Goal: Task Accomplishment & Management: Manage account settings

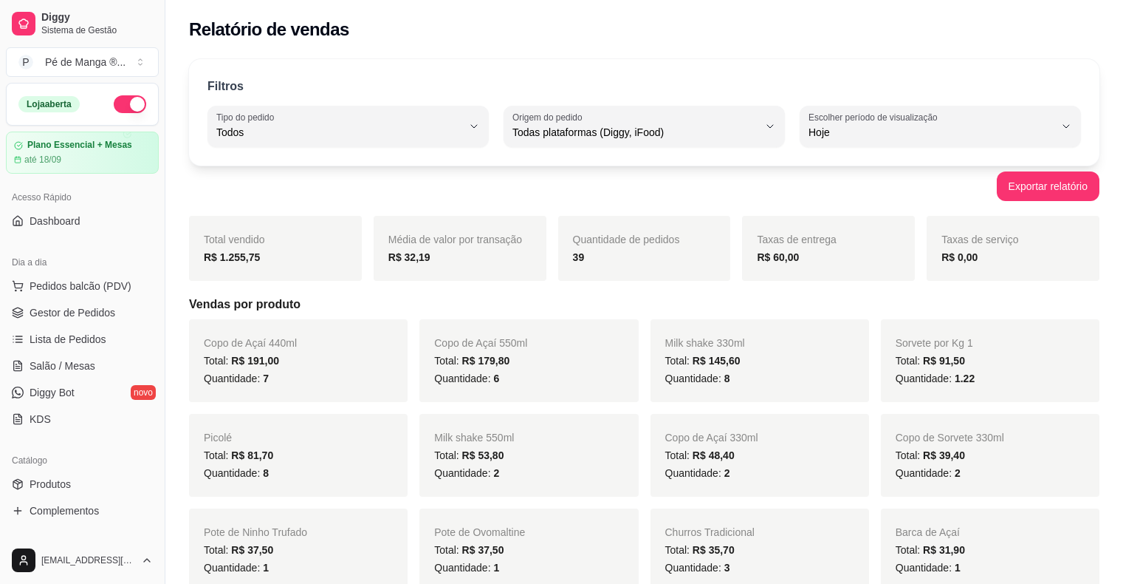
select select "ALL"
select select "0"
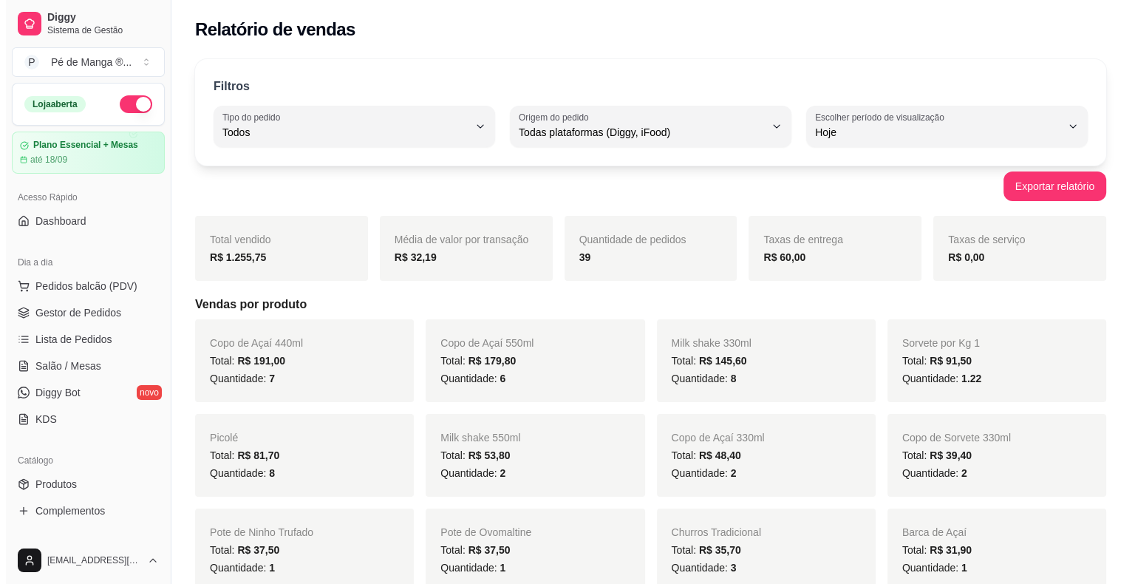
scroll to position [109, 0]
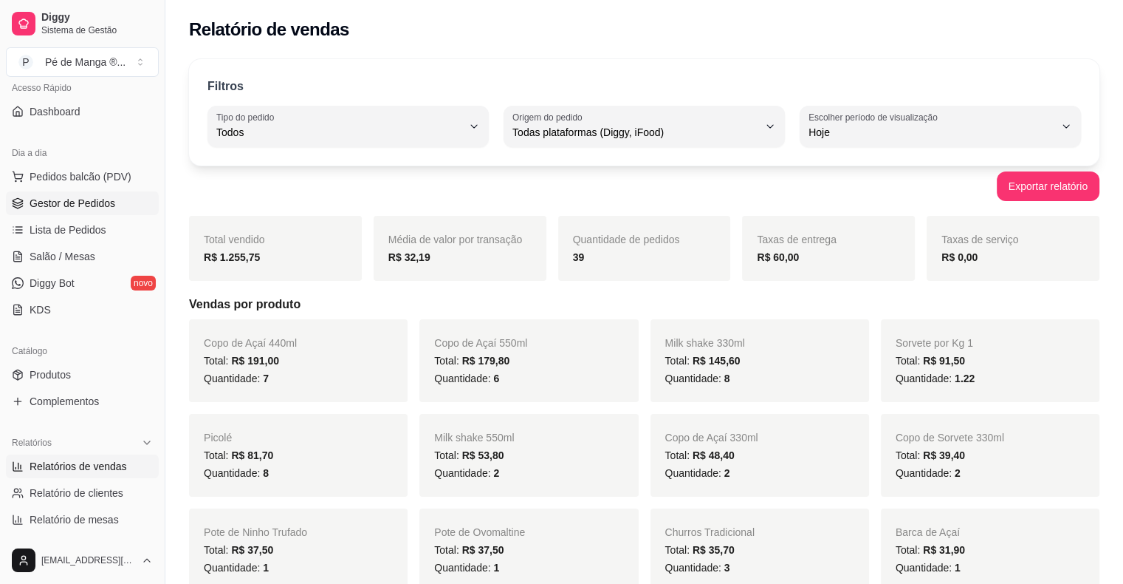
click at [89, 204] on span "Gestor de Pedidos" at bounding box center [73, 203] width 86 height 15
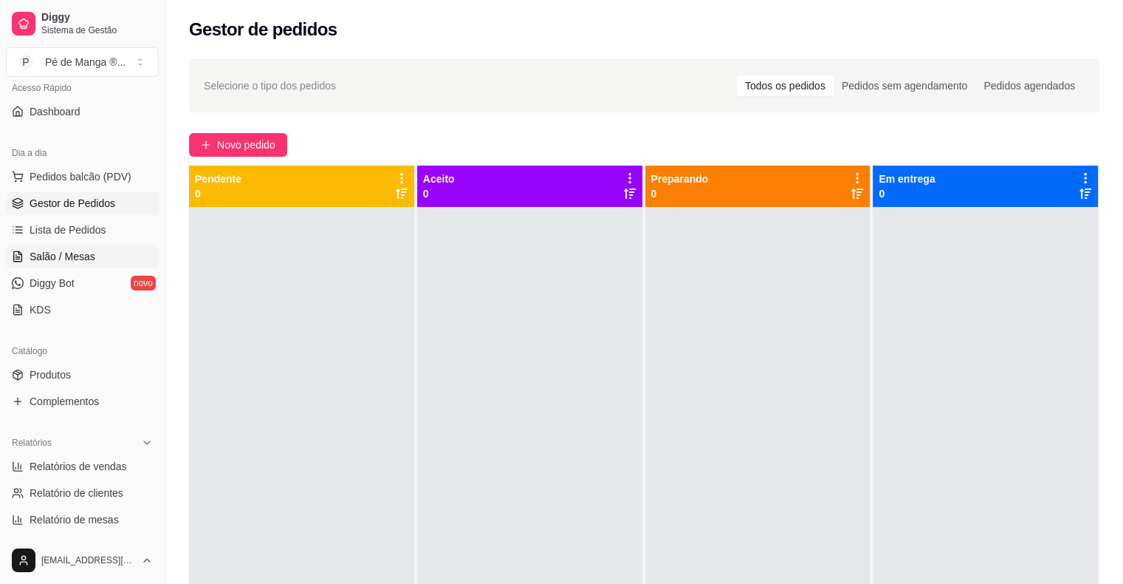
click at [102, 256] on link "Salão / Mesas" at bounding box center [82, 256] width 153 height 24
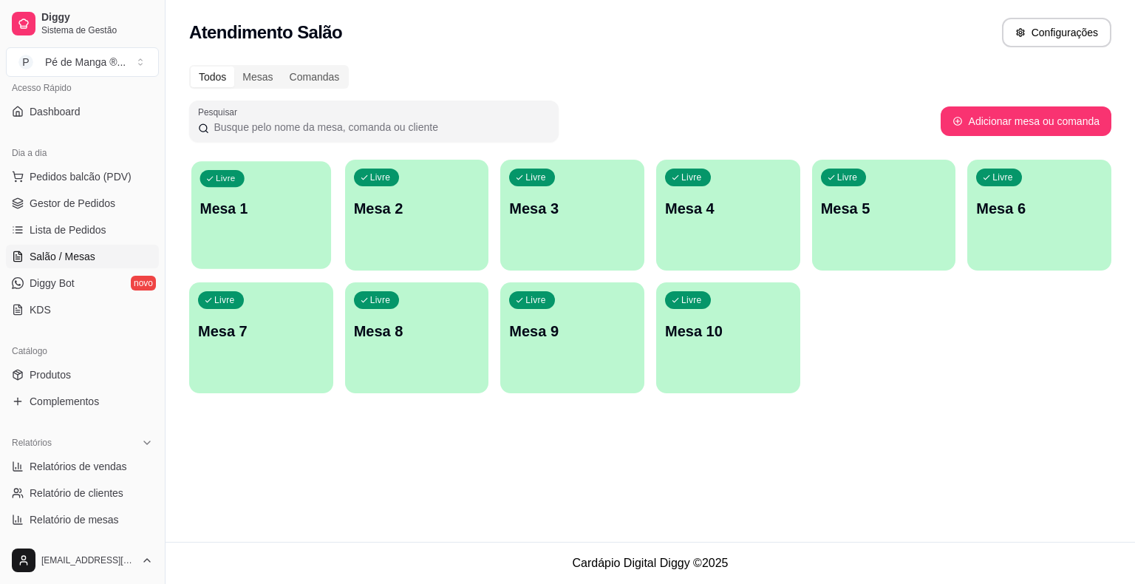
click at [274, 220] on div "Livre Mesa 1" at bounding box center [261, 206] width 140 height 90
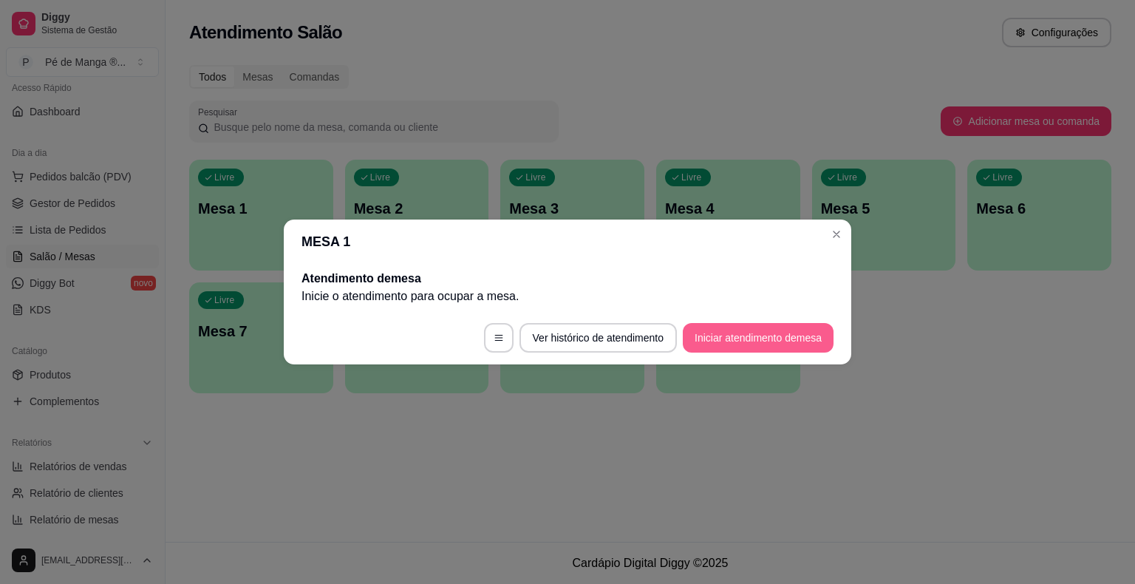
click at [791, 344] on button "Iniciar atendimento de mesa" at bounding box center [758, 338] width 151 height 30
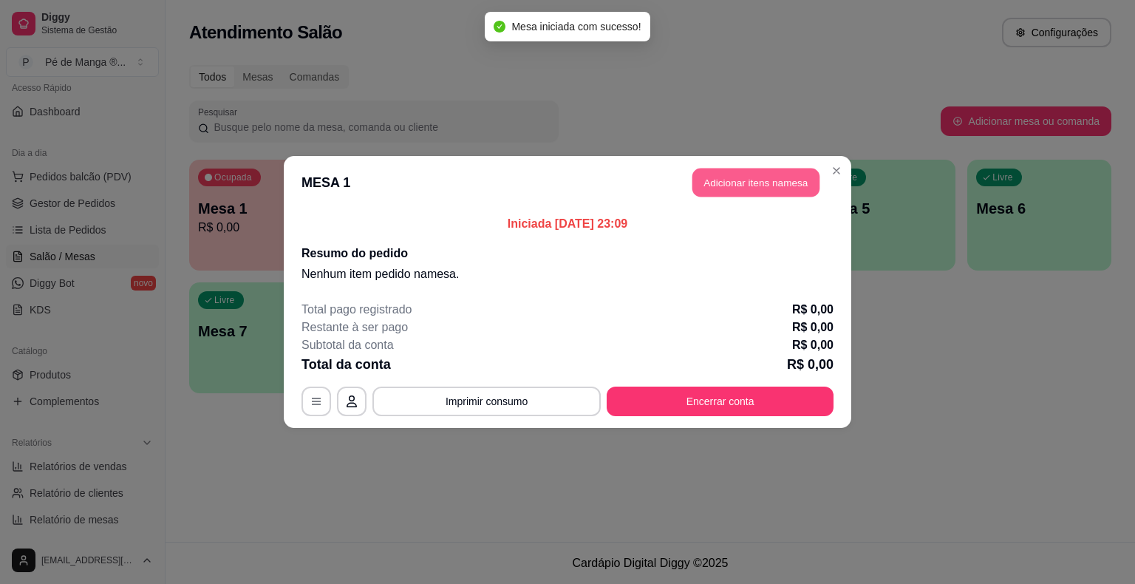
click at [742, 187] on button "Adicionar itens na mesa" at bounding box center [755, 182] width 127 height 29
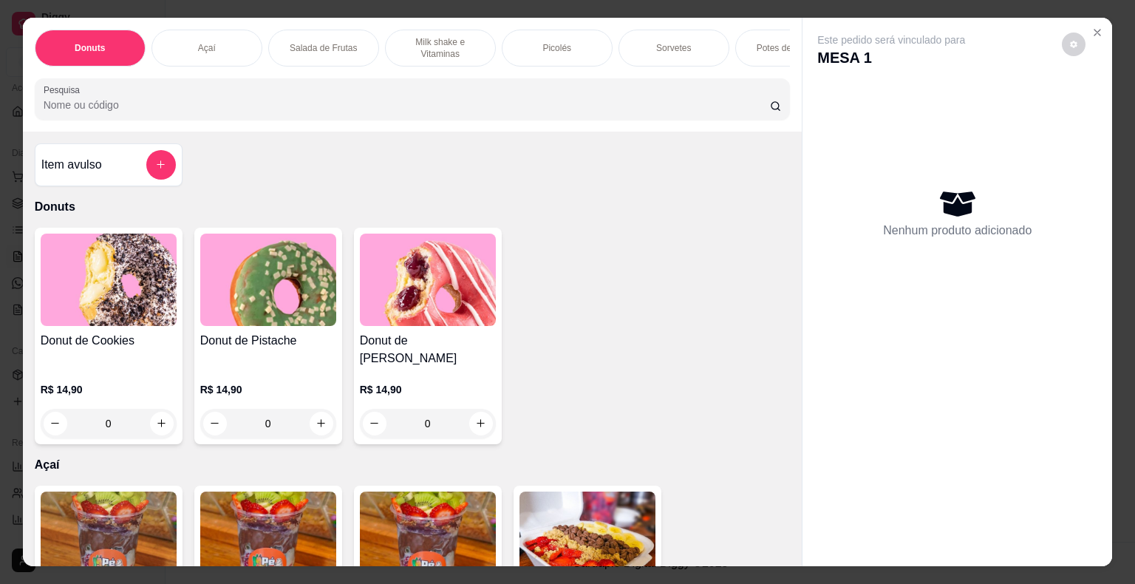
drag, startPoint x: 674, startPoint y: 55, endPoint x: 683, endPoint y: 60, distance: 9.9
click at [680, 61] on div "Donuts Açaí Salada de Frutas Milk shake e Vitaminas Picolés Sorvetes Potes de S…" at bounding box center [413, 48] width 756 height 37
click at [651, 49] on div "Sorvetes" at bounding box center [673, 48] width 111 height 37
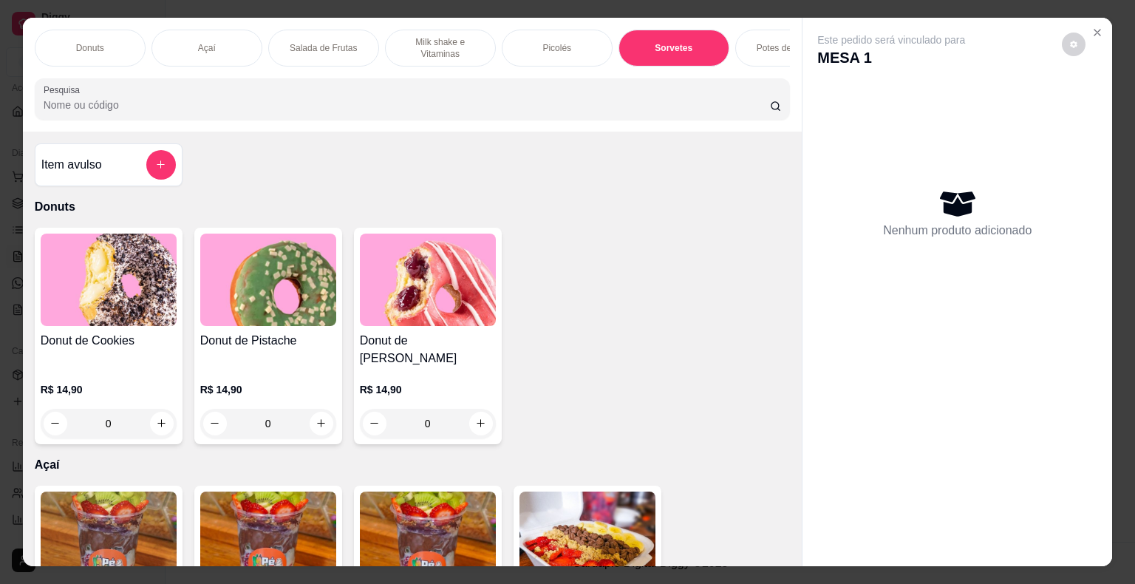
scroll to position [35, 0]
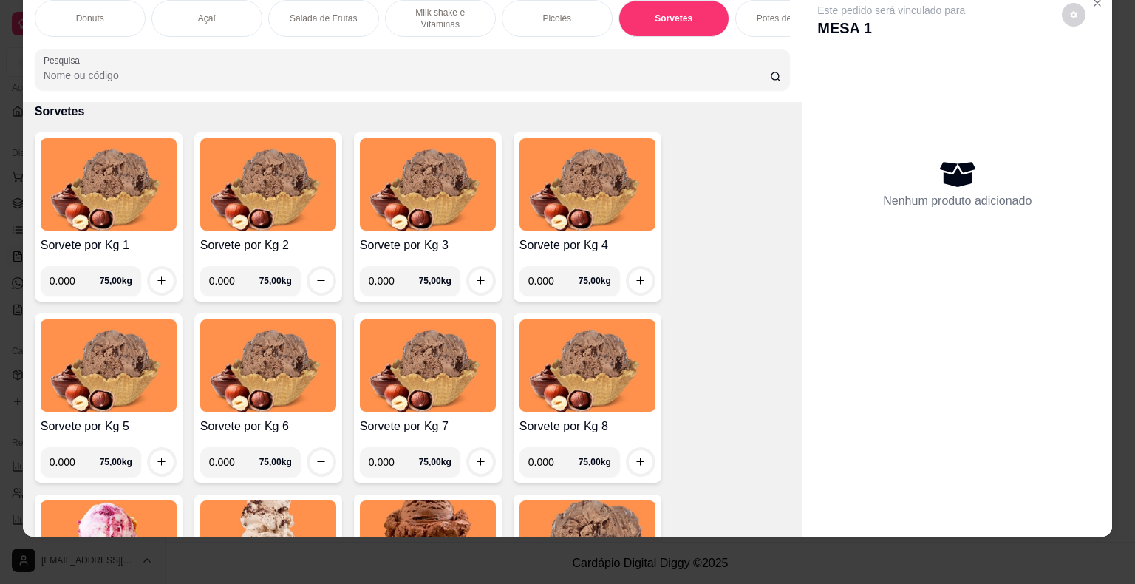
click at [109, 220] on img at bounding box center [109, 184] width 136 height 92
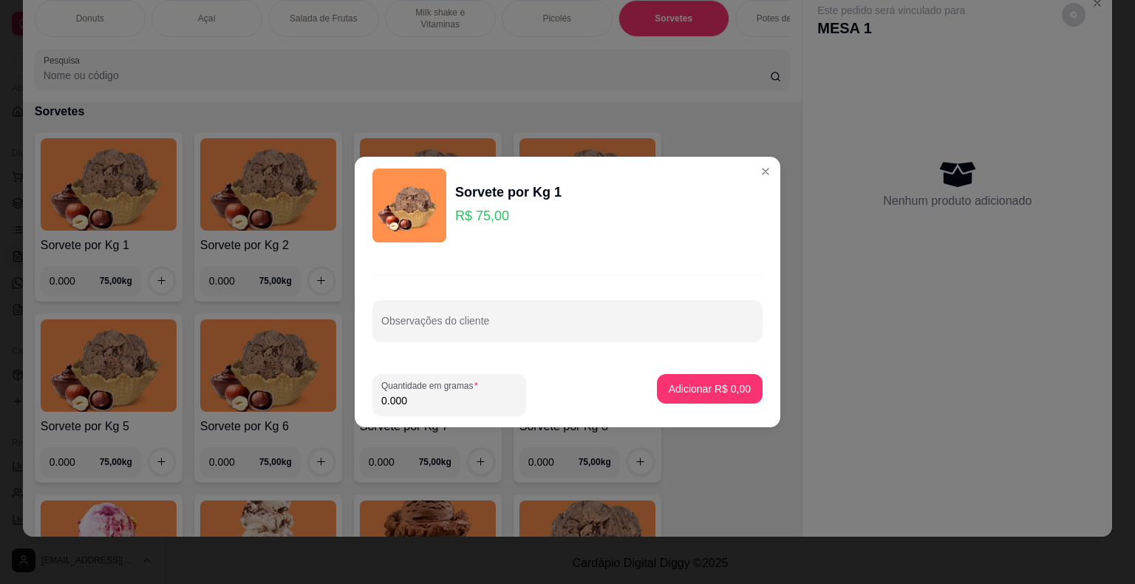
click at [482, 405] on input "0.000" at bounding box center [449, 400] width 136 height 15
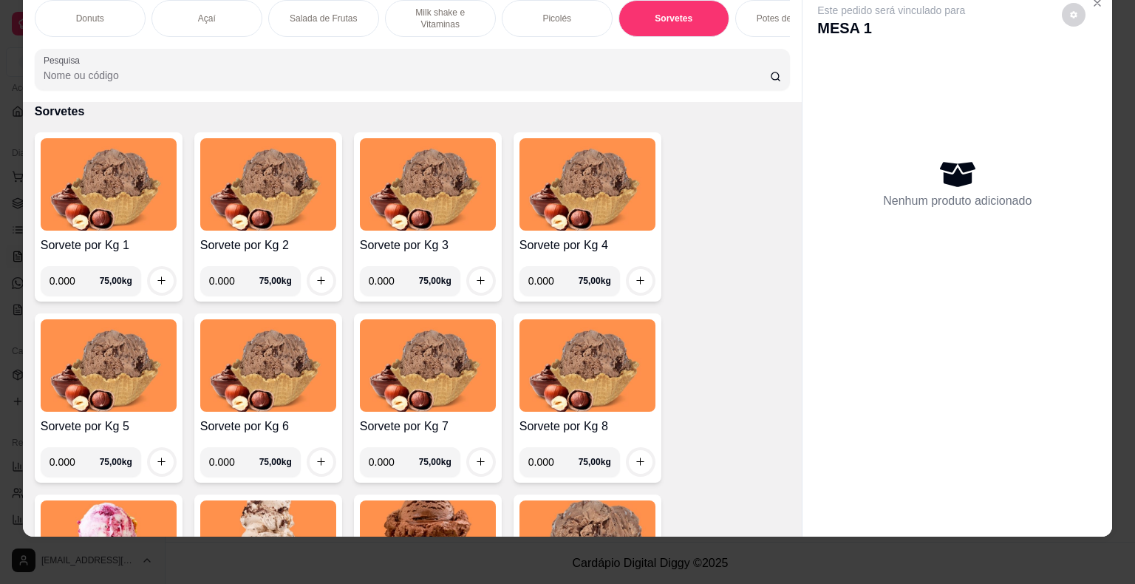
click at [454, 10] on p "Milk shake e Vitaminas" at bounding box center [440, 19] width 86 height 24
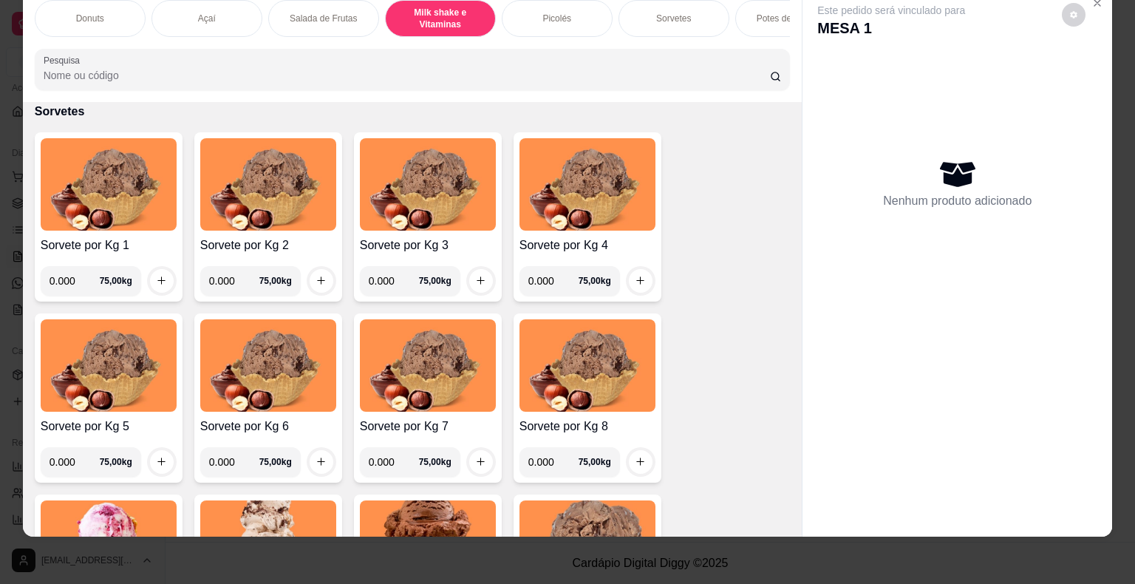
scroll to position [1014, 0]
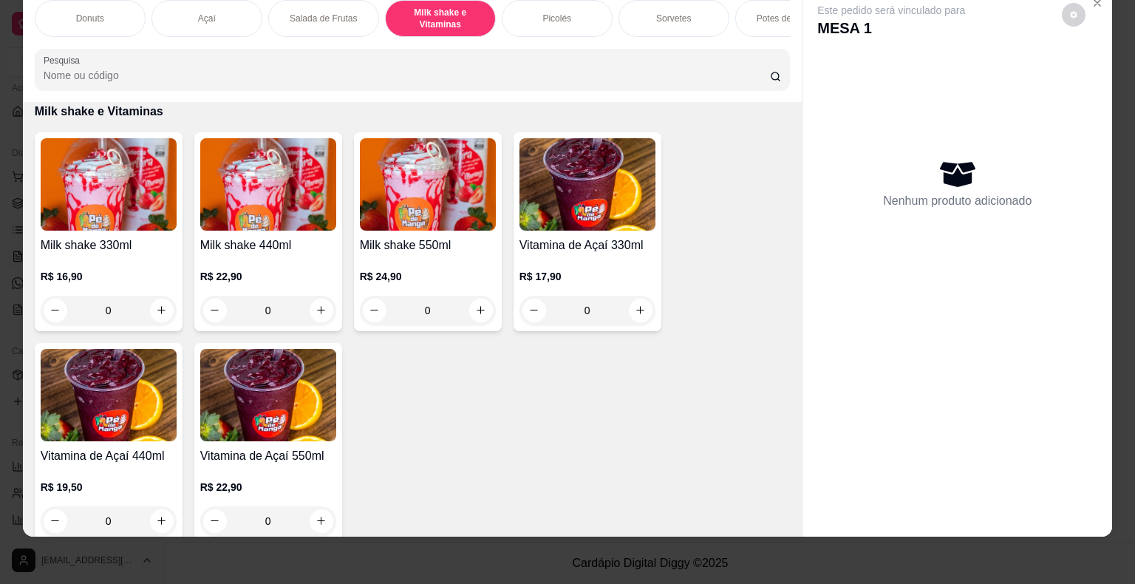
click at [126, 259] on div "R$ 16,90 0" at bounding box center [109, 289] width 136 height 71
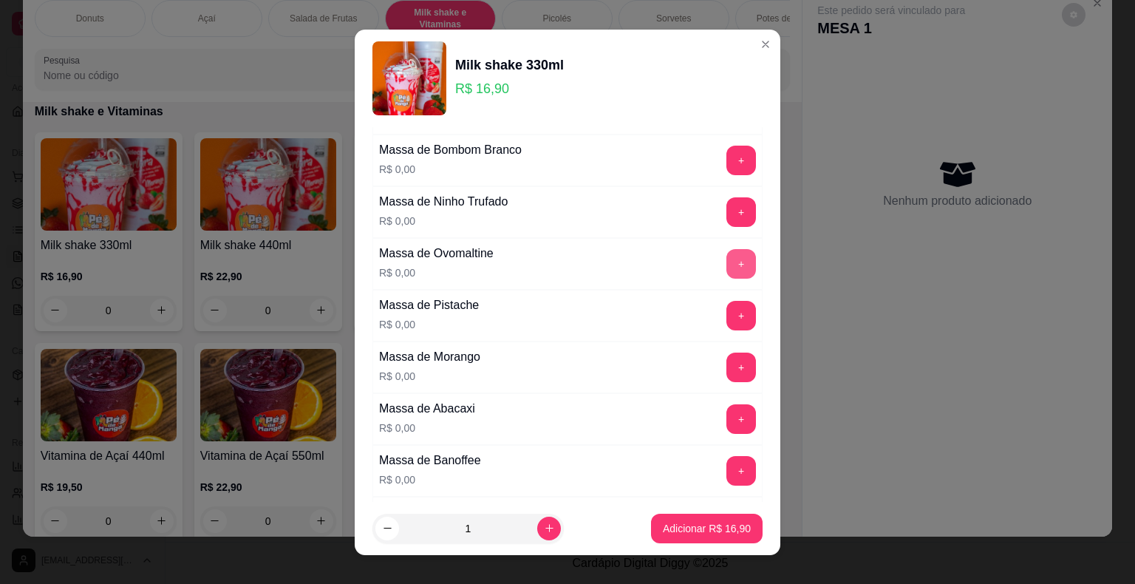
scroll to position [295, 0]
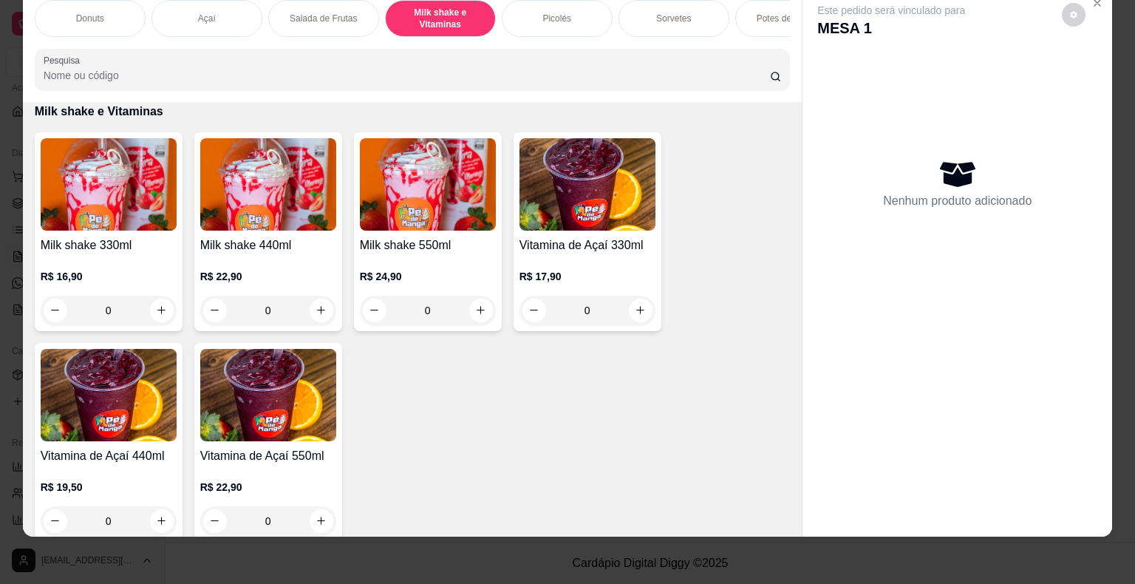
click at [174, 253] on div "Milk shake 330ml R$ 16,90 0 Milk shake 440ml R$ 22,90 0 Milk shake 550ml R$ 24,…" at bounding box center [413, 336] width 756 height 409
click at [129, 247] on h4 "Milk shake 330ml" at bounding box center [109, 245] width 136 height 18
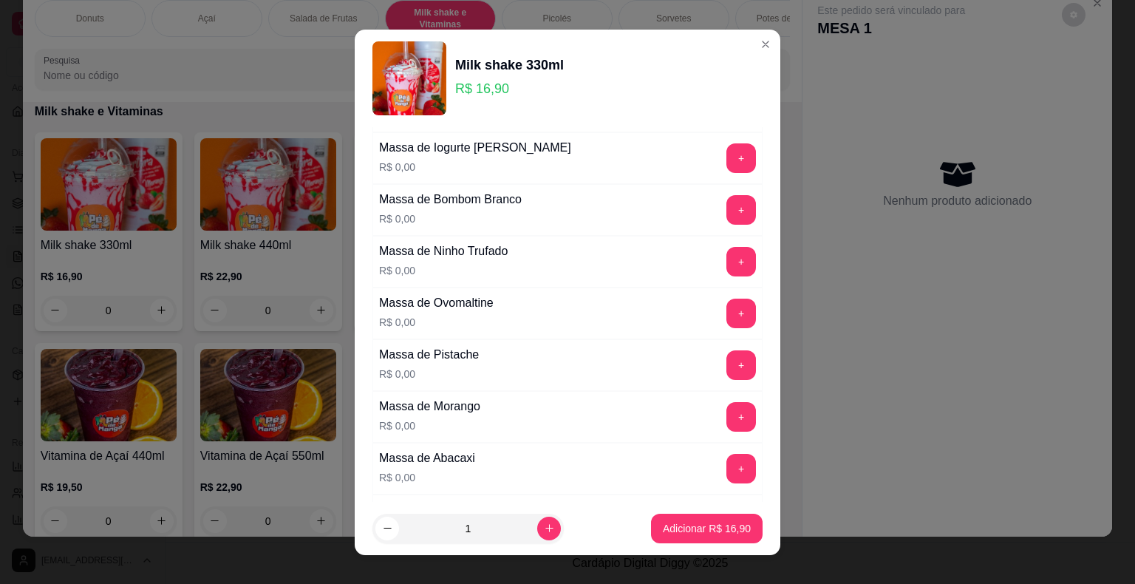
scroll to position [222, 0]
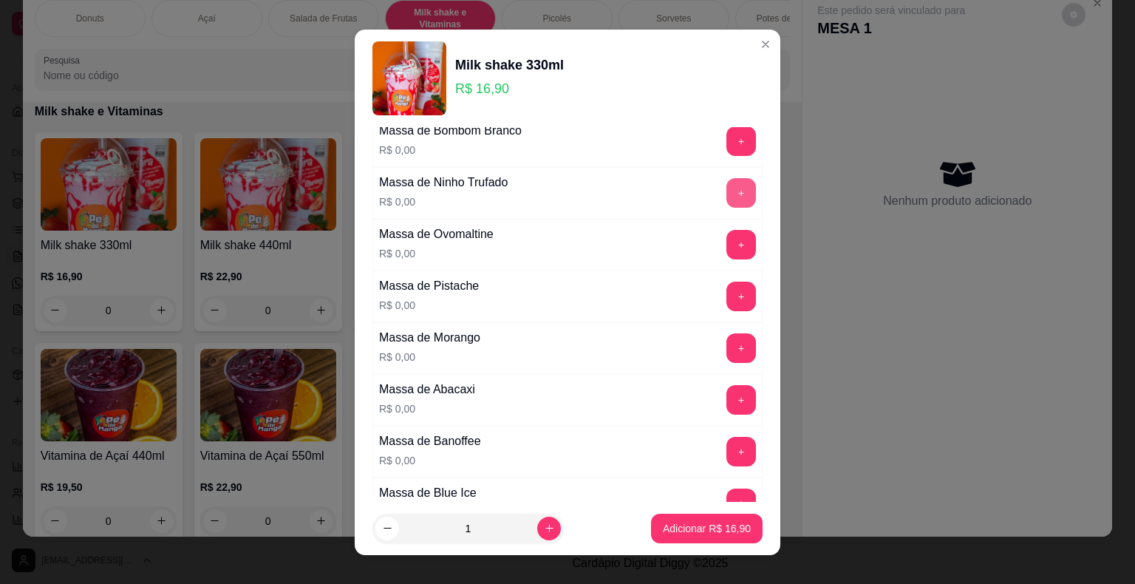
click at [726, 185] on button "+" at bounding box center [741, 193] width 30 height 30
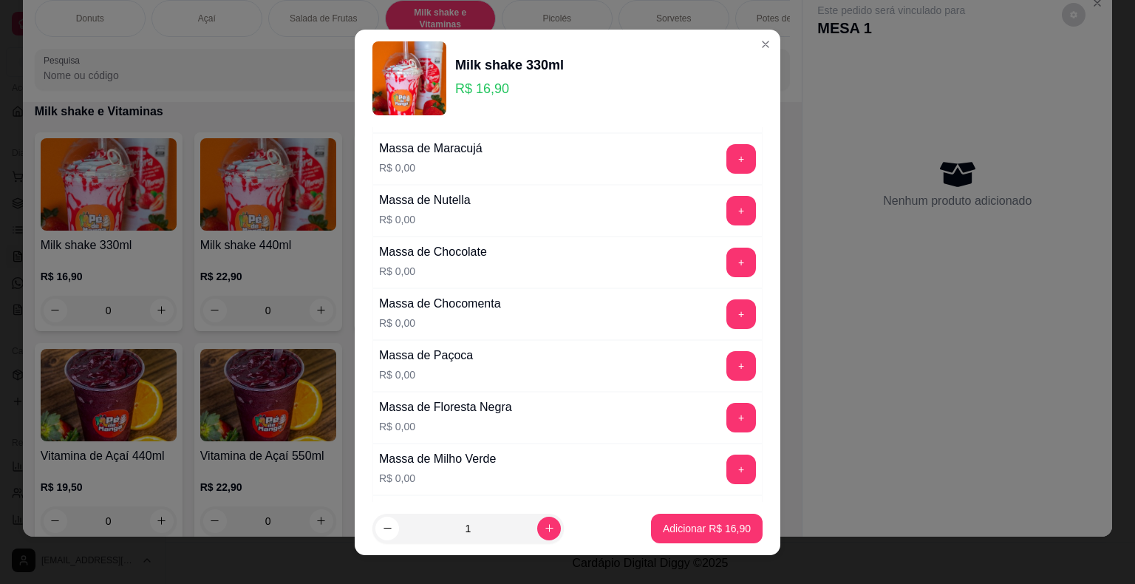
scroll to position [886, 0]
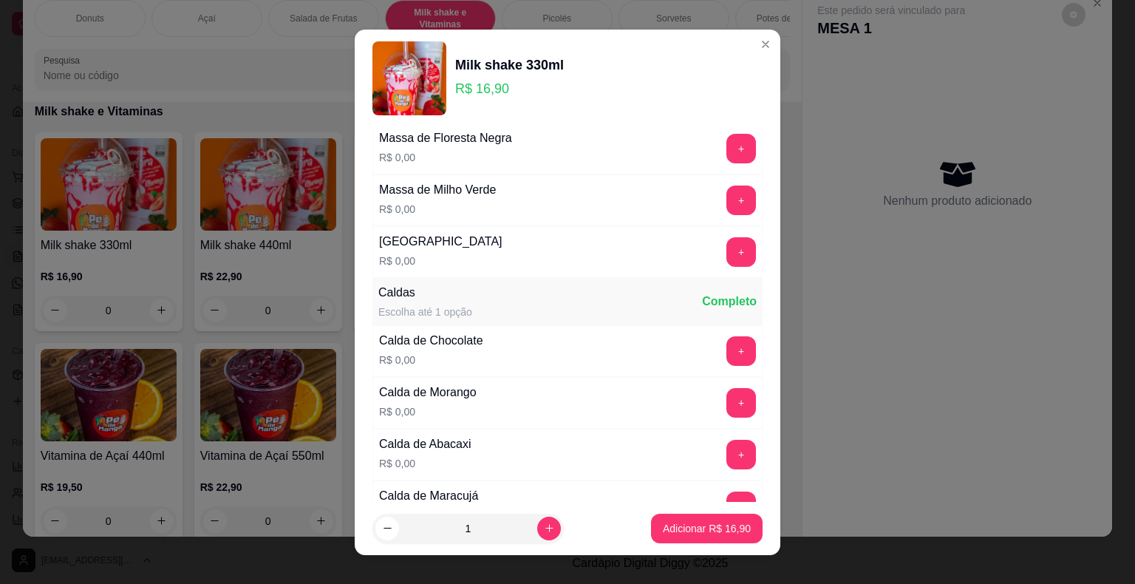
click at [719, 359] on div "Calda de Chocolate R$ 0,00 +" at bounding box center [567, 351] width 390 height 52
click at [727, 354] on button "+" at bounding box center [741, 350] width 29 height 29
click at [718, 504] on footer "1 Adicionar R$ 16,90" at bounding box center [567, 528] width 425 height 53
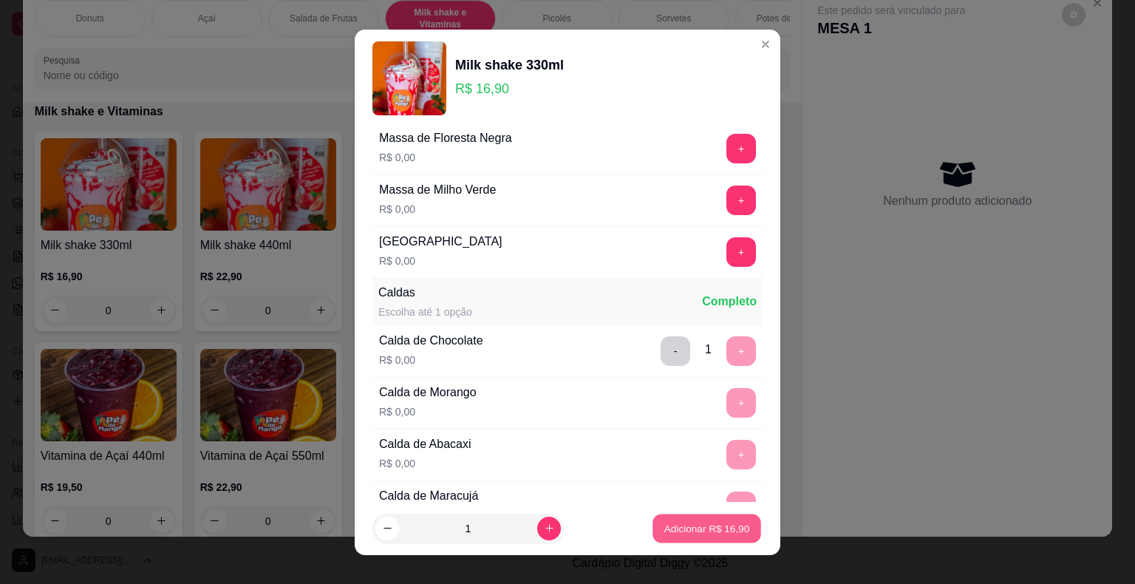
click at [680, 527] on p "Adicionar R$ 16,90" at bounding box center [707, 528] width 86 height 14
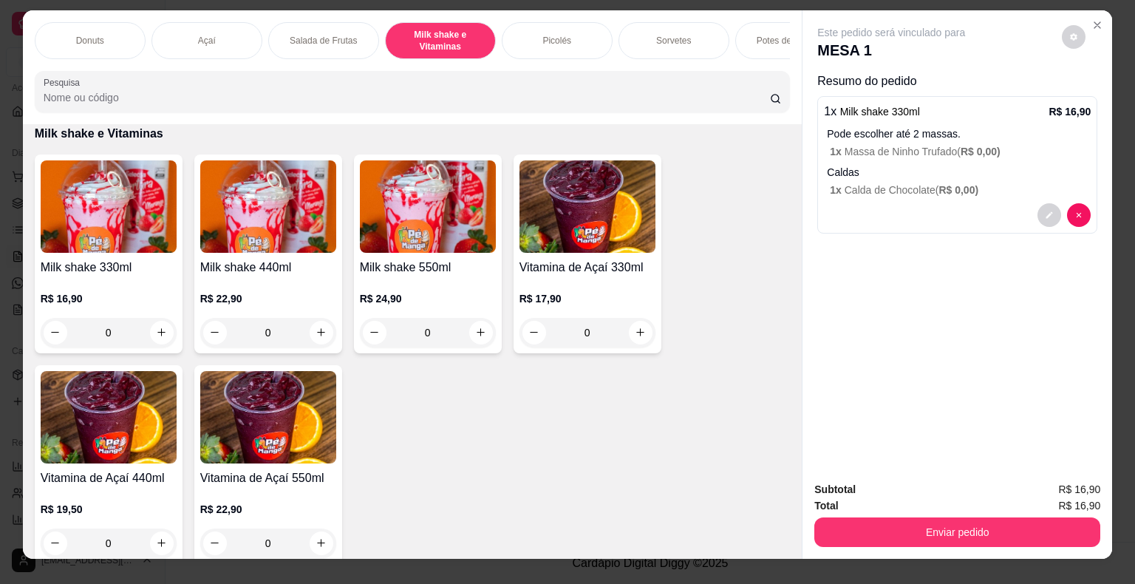
scroll to position [0, 0]
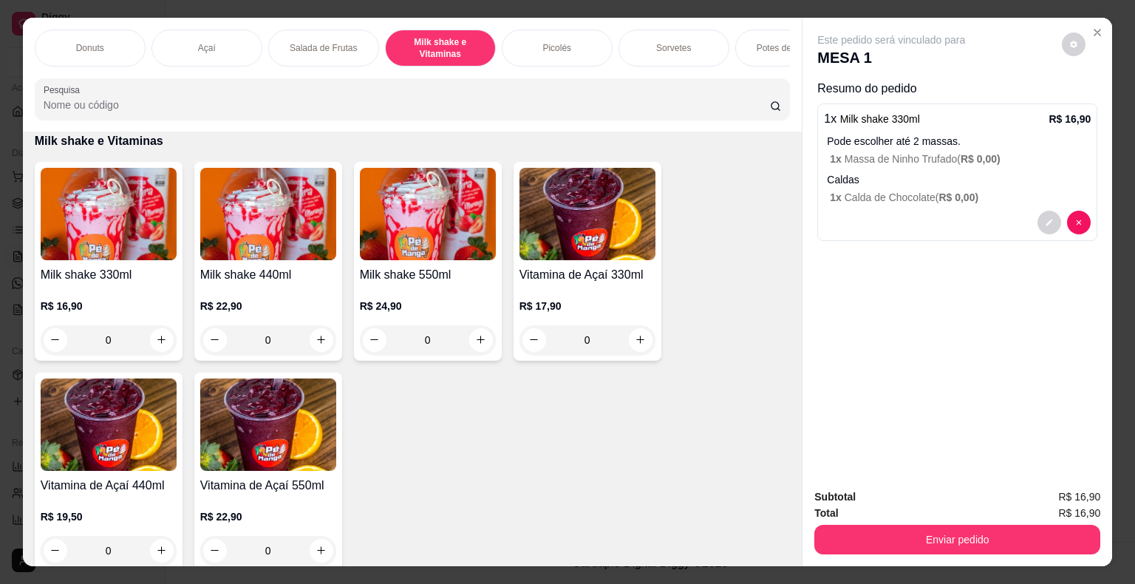
click at [659, 52] on div "Sorvetes" at bounding box center [673, 48] width 111 height 37
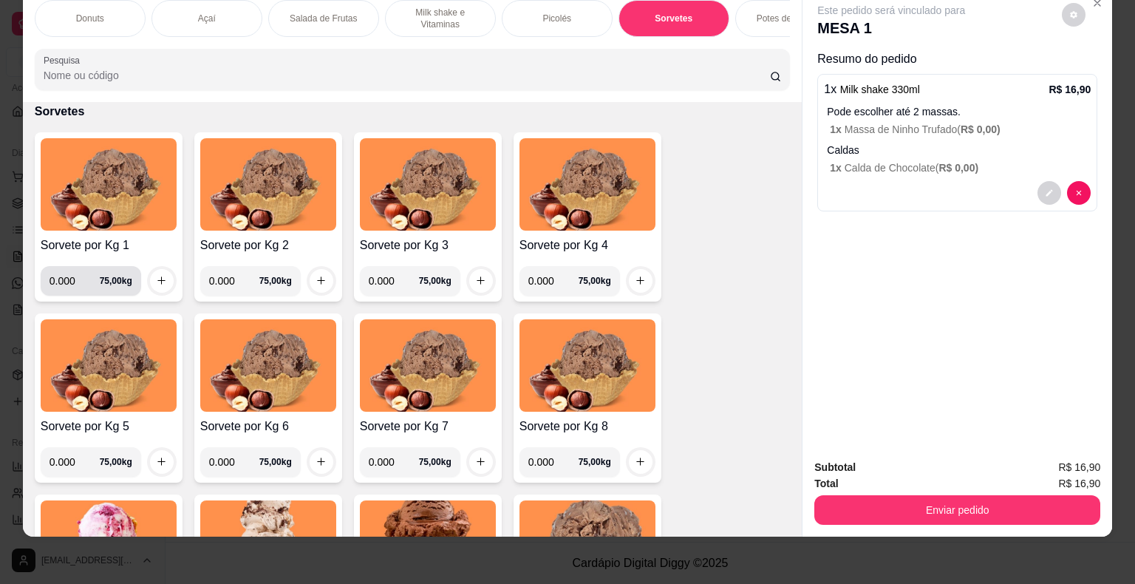
click at [74, 283] on input "0.000" at bounding box center [74, 281] width 50 height 30
type input "0.208"
click at [156, 275] on icon "increase-product-quantity" at bounding box center [161, 280] width 11 height 11
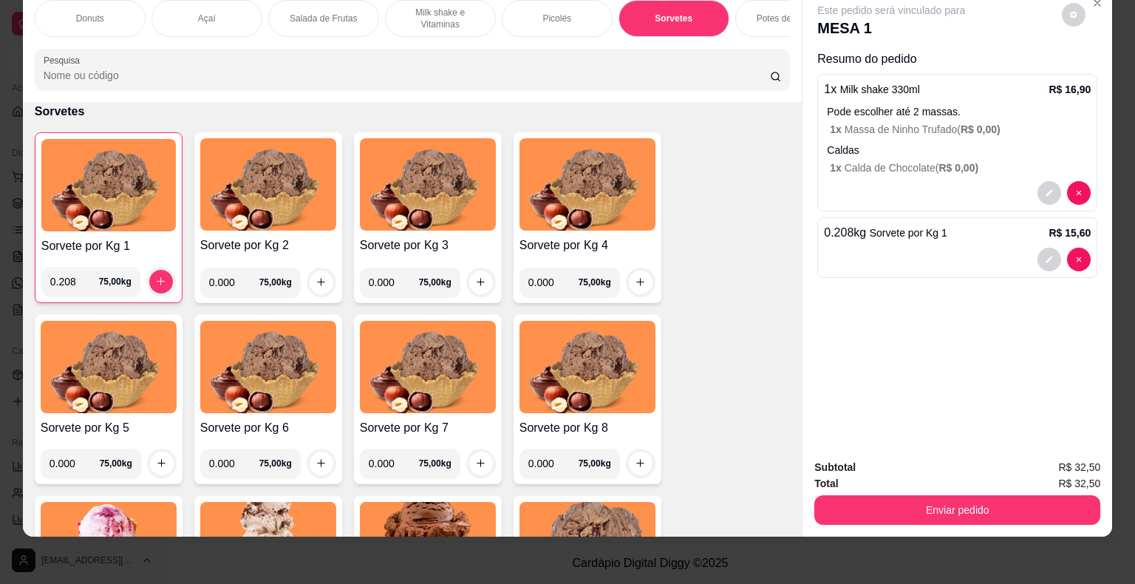
click at [1002, 105] on p "Pode escolher até 2 massas." at bounding box center [959, 111] width 264 height 15
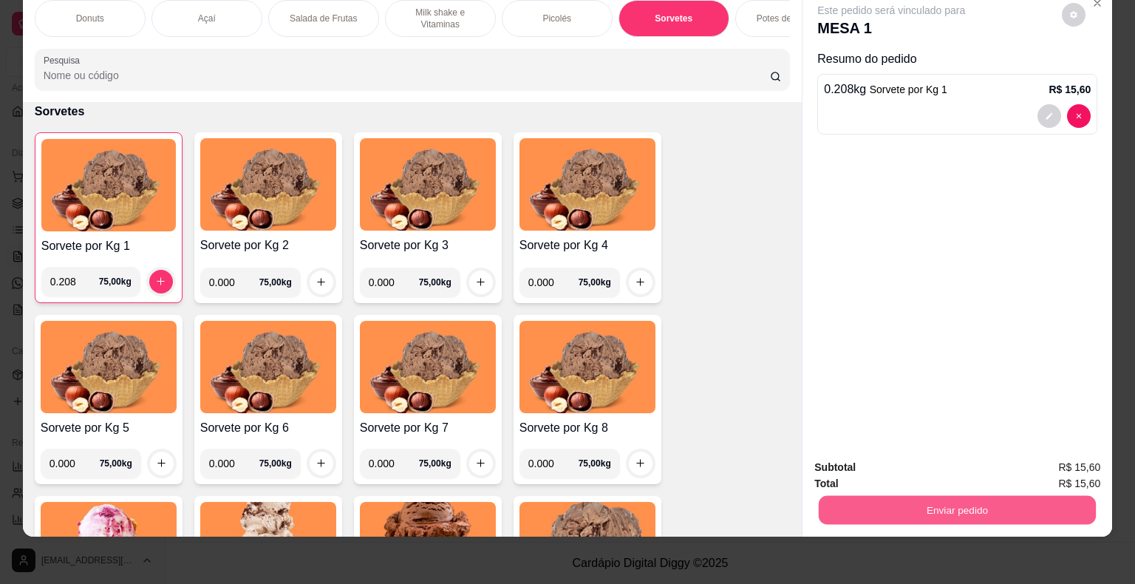
click at [907, 502] on button "Enviar pedido" at bounding box center [956, 510] width 277 height 29
click at [898, 456] on button "Não registrar e enviar pedido" at bounding box center [908, 462] width 154 height 28
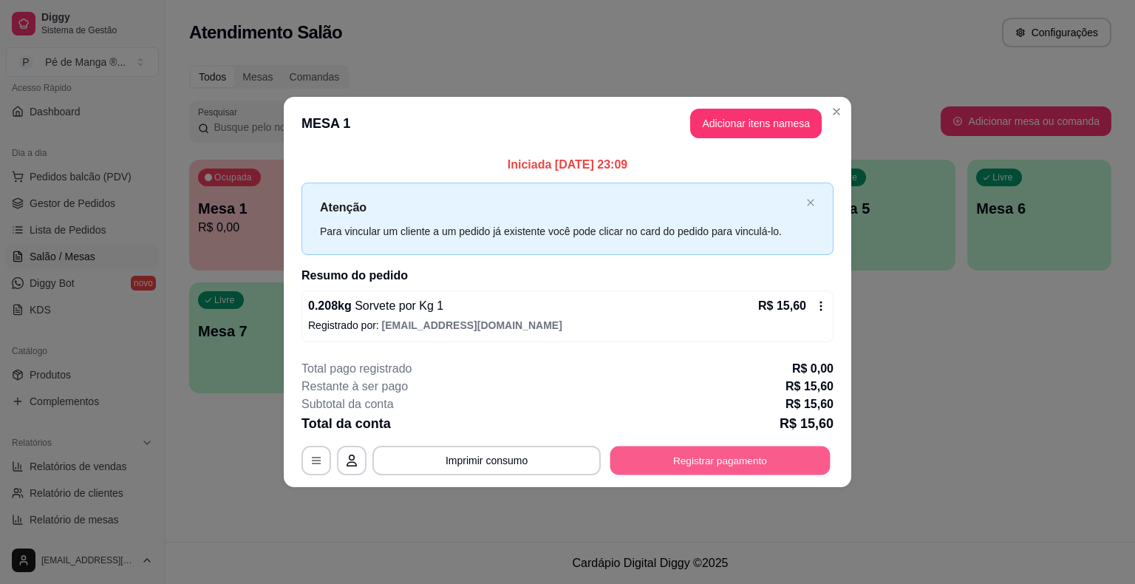
click at [654, 468] on button "Registrar pagamento" at bounding box center [720, 459] width 220 height 29
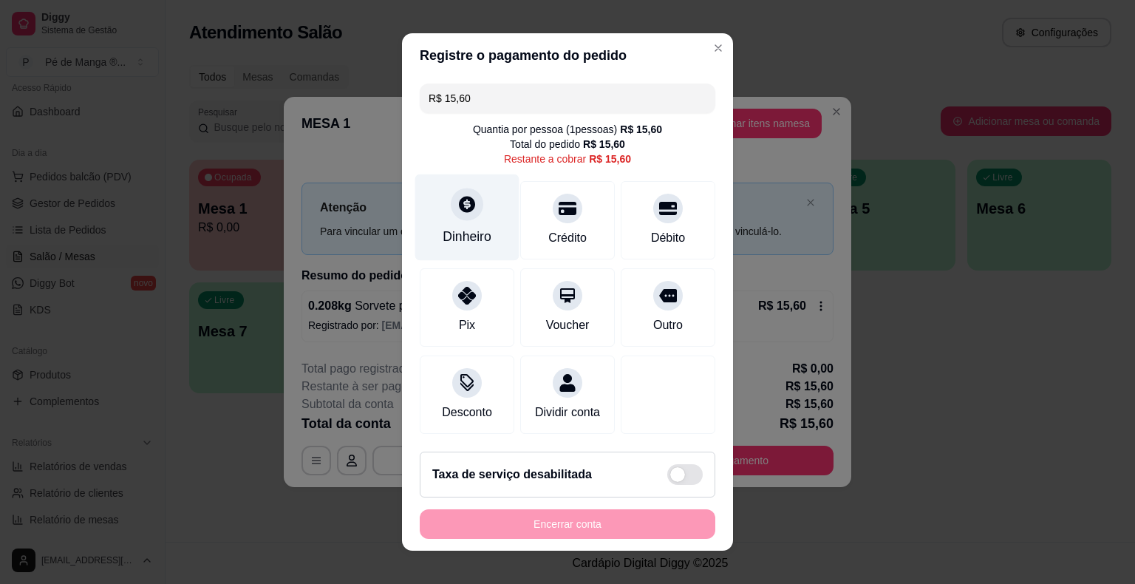
click at [464, 217] on div at bounding box center [467, 204] width 33 height 33
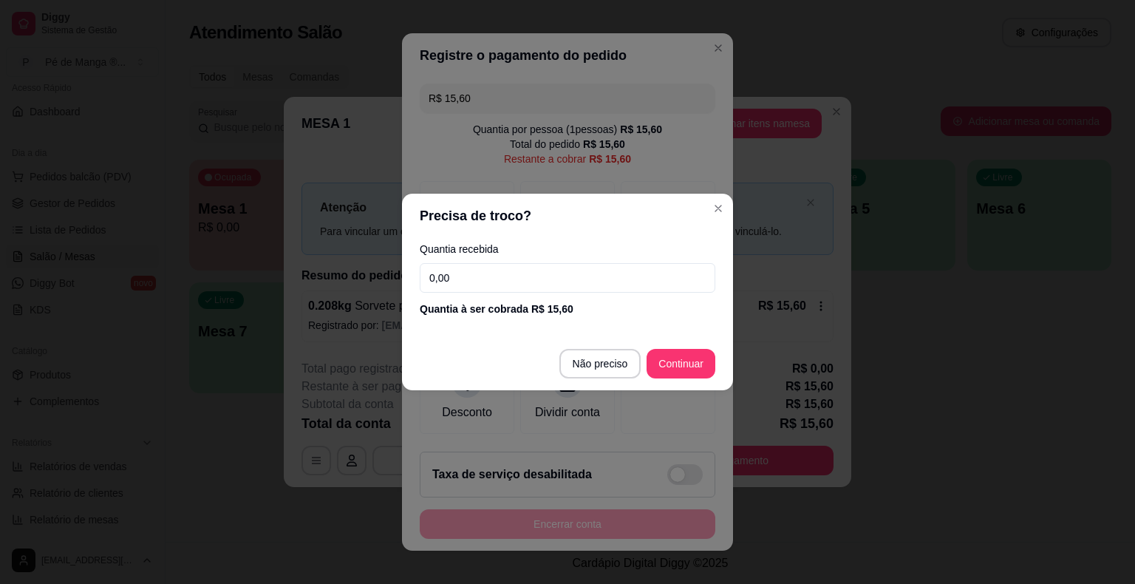
click at [523, 284] on input "0,00" at bounding box center [567, 278] width 295 height 30
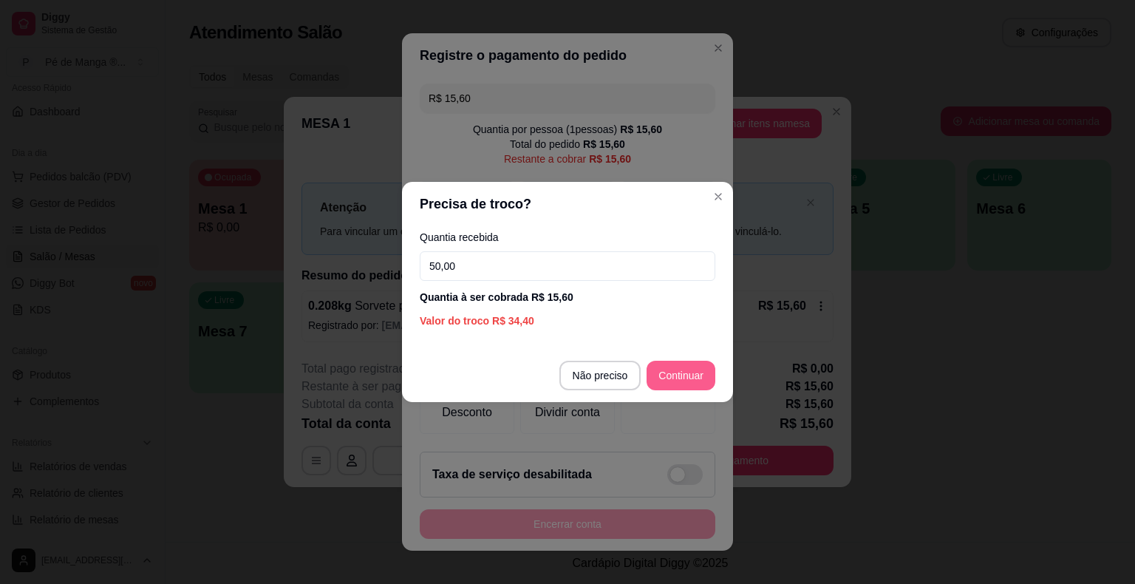
type input "50,00"
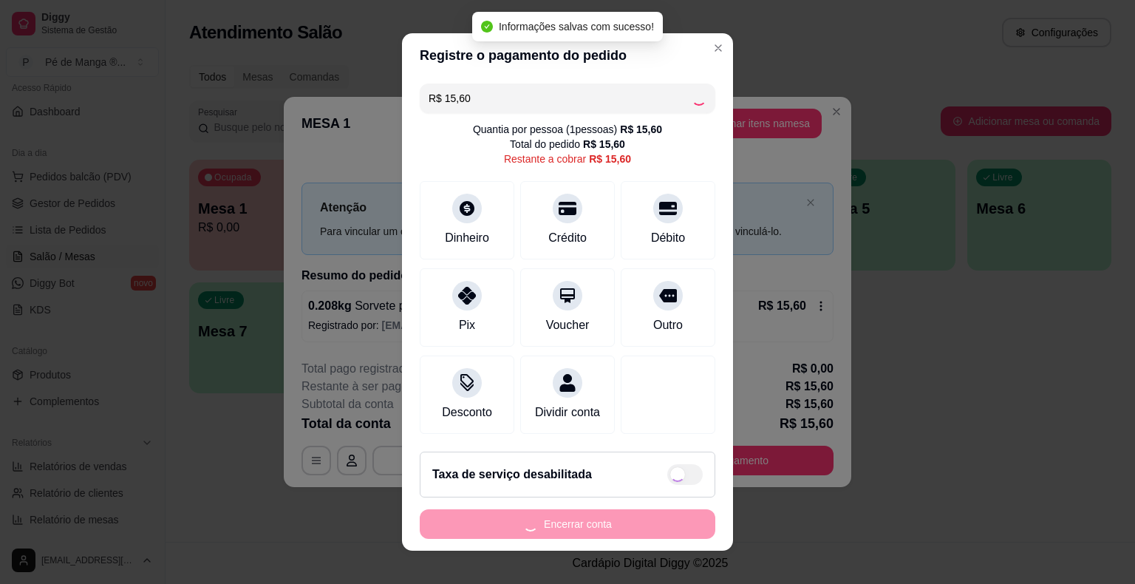
type input "R$ 0,00"
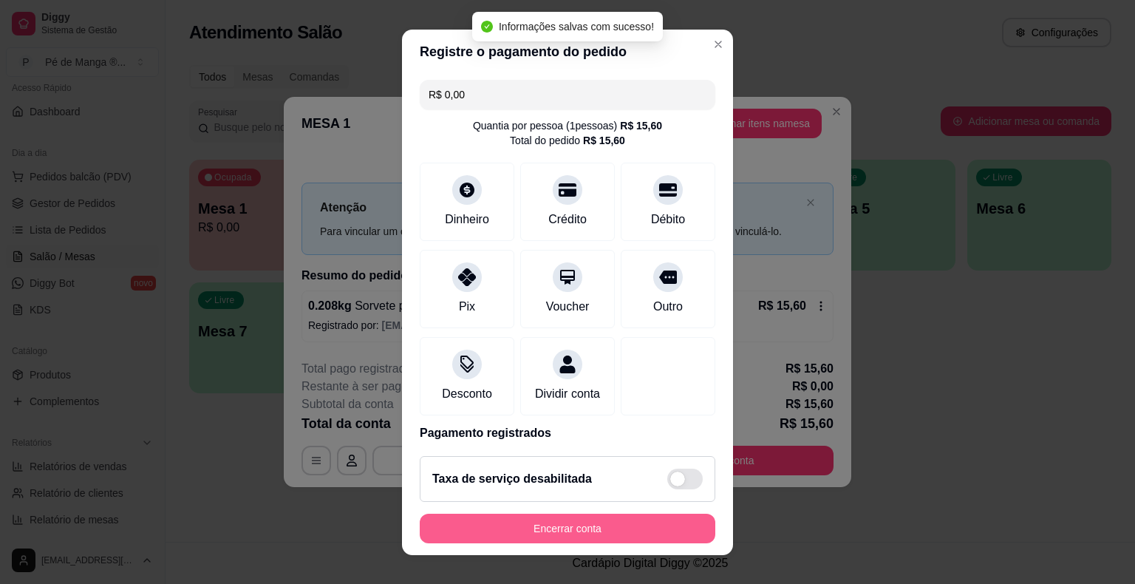
click at [615, 523] on button "Encerrar conta" at bounding box center [567, 528] width 295 height 30
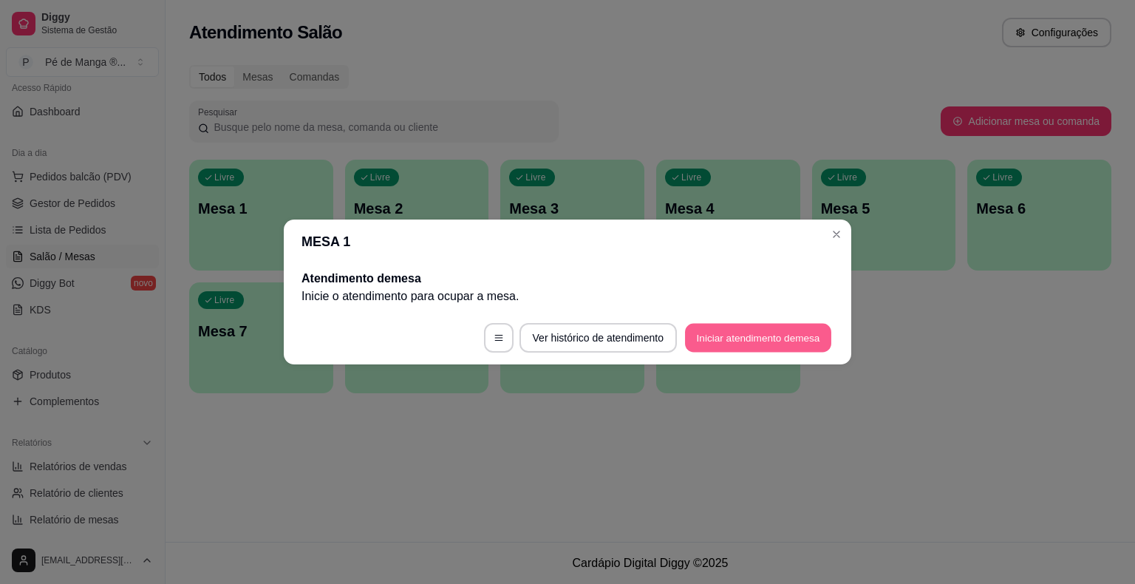
click at [723, 340] on button "Iniciar atendimento de mesa" at bounding box center [758, 338] width 146 height 29
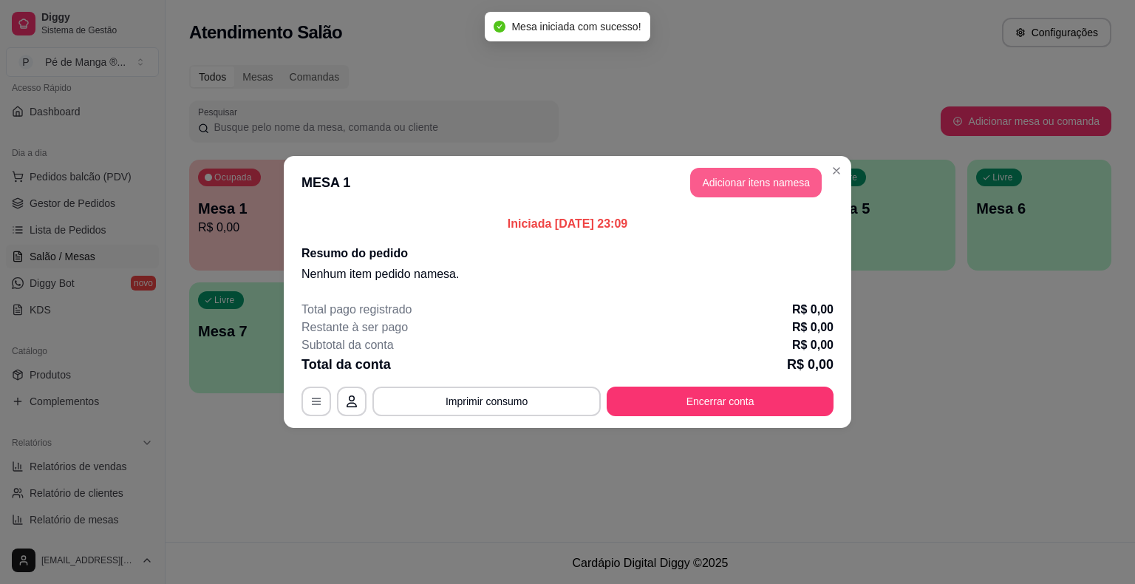
click at [742, 188] on button "Adicionar itens na mesa" at bounding box center [755, 183] width 131 height 30
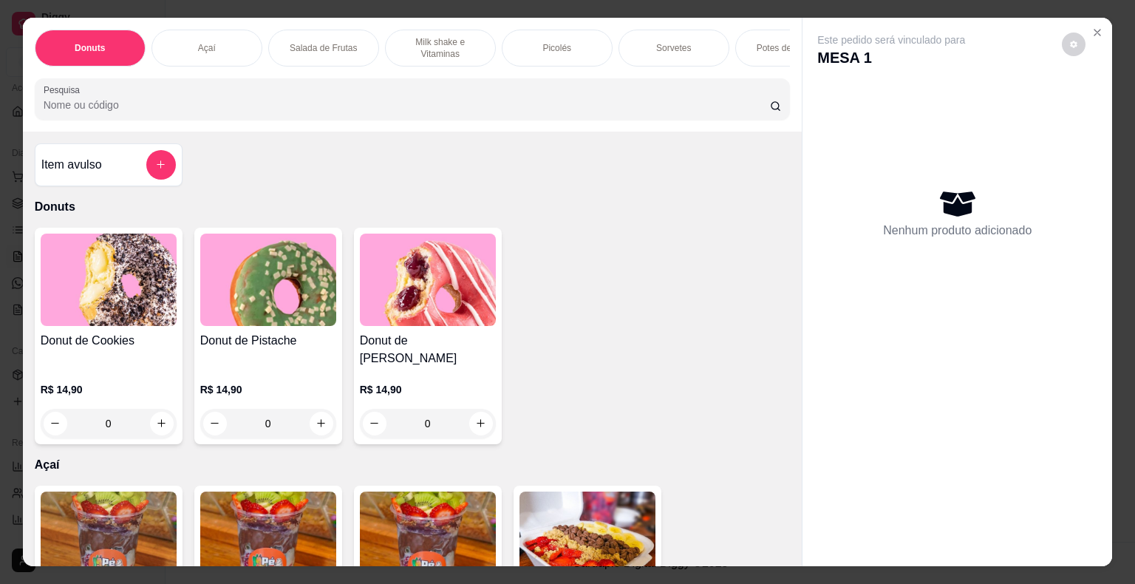
click at [455, 45] on p "Milk shake e Vitaminas" at bounding box center [440, 48] width 86 height 24
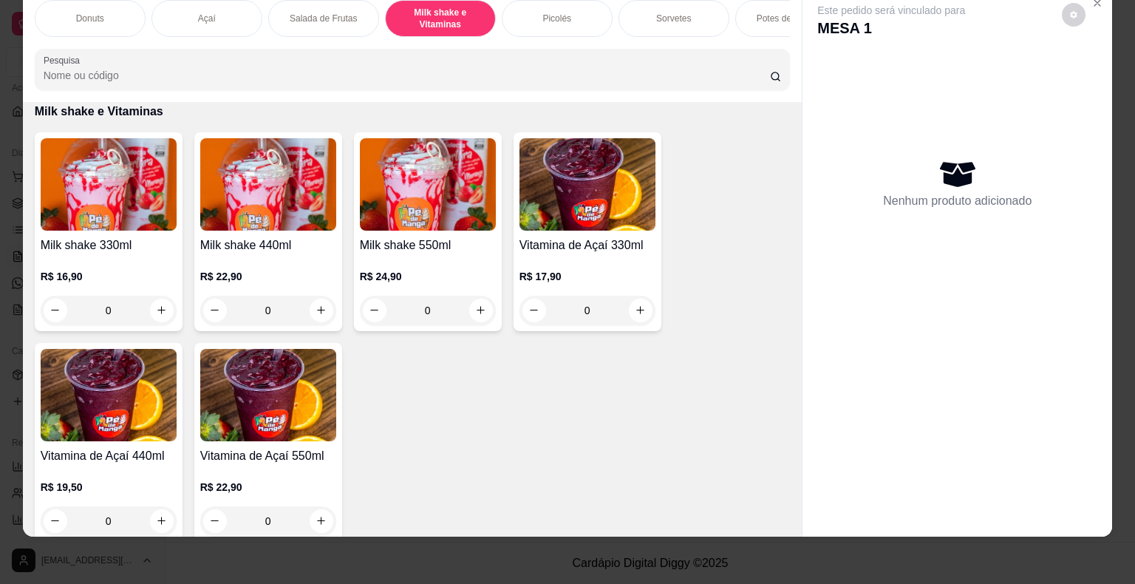
click at [109, 250] on h4 "Milk shake 330ml" at bounding box center [109, 245] width 136 height 18
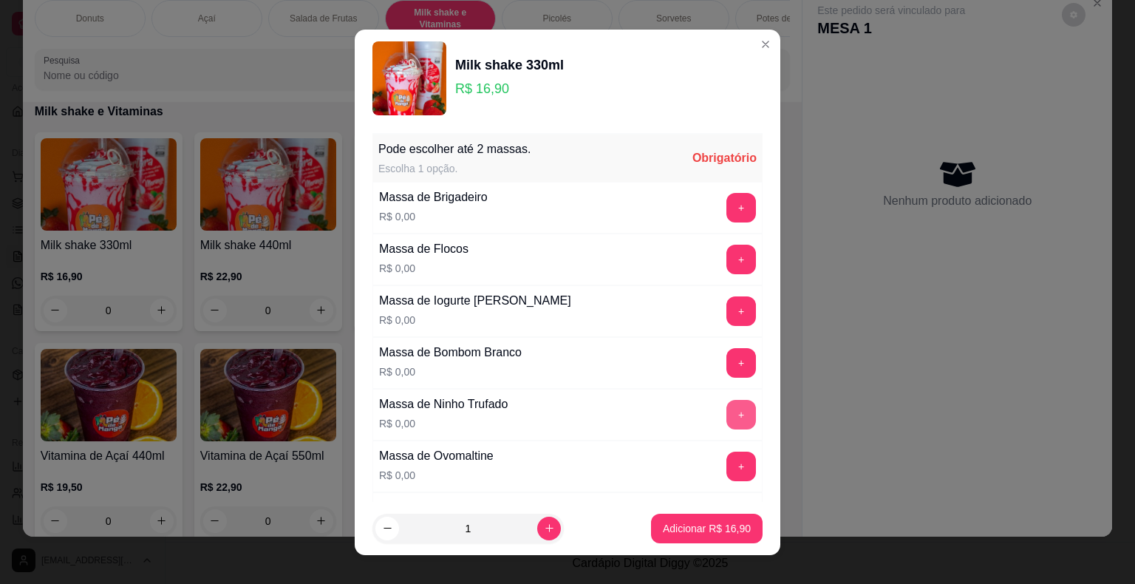
click at [726, 408] on button "+" at bounding box center [741, 415] width 30 height 30
click at [688, 530] on p "Adicionar R$ 16,90" at bounding box center [707, 528] width 86 height 14
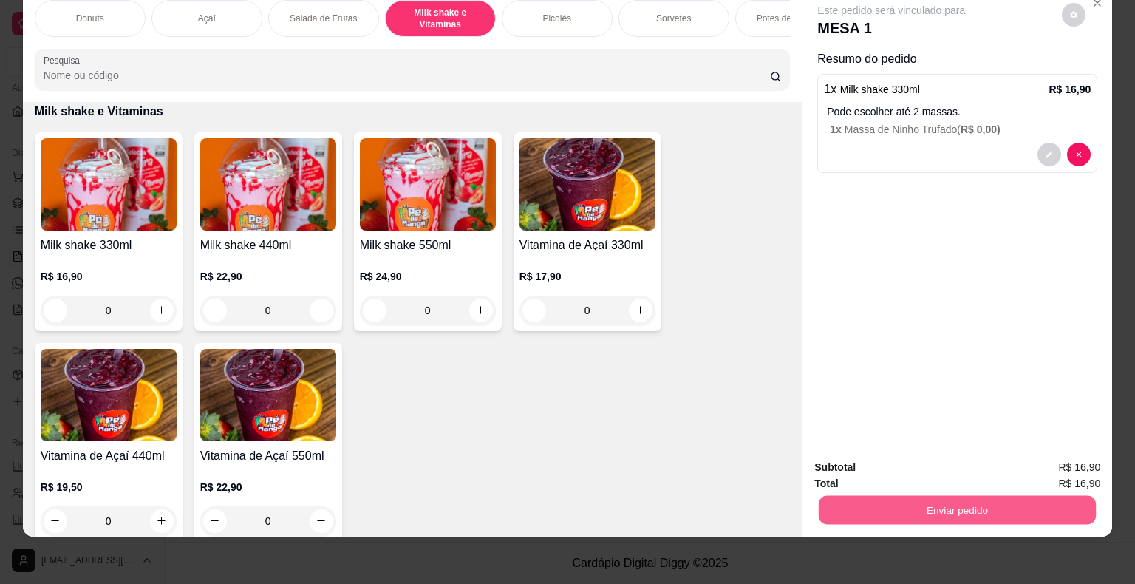
click at [910, 501] on button "Enviar pedido" at bounding box center [956, 510] width 277 height 29
click at [870, 465] on button "Não registrar e enviar pedido" at bounding box center [907, 461] width 149 height 27
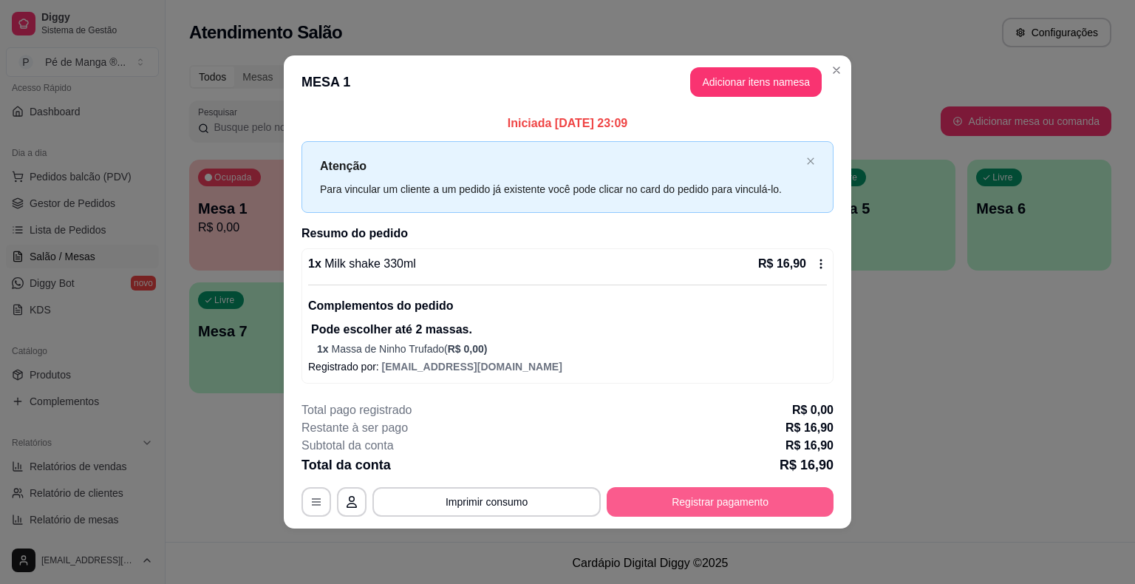
click at [660, 500] on button "Registrar pagamento" at bounding box center [719, 502] width 227 height 30
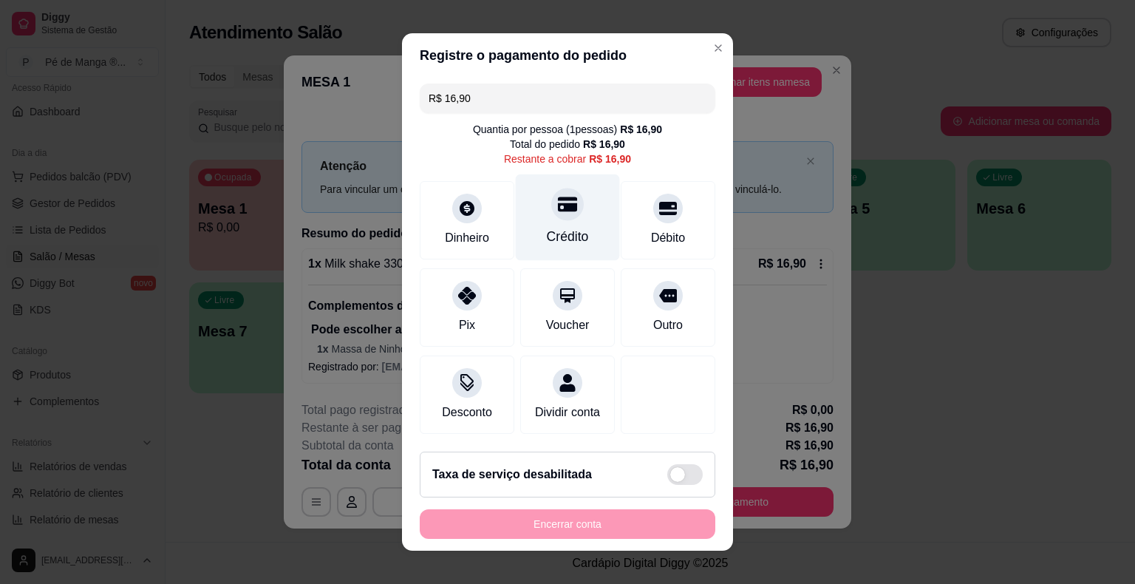
click at [555, 228] on div "Crédito" at bounding box center [568, 217] width 104 height 86
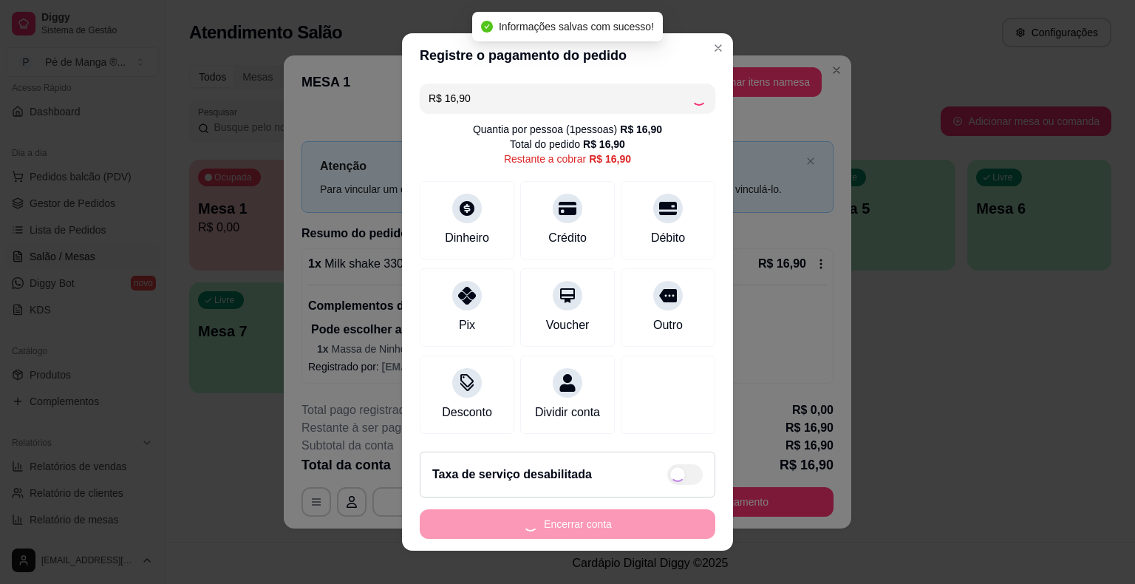
type input "R$ 0,00"
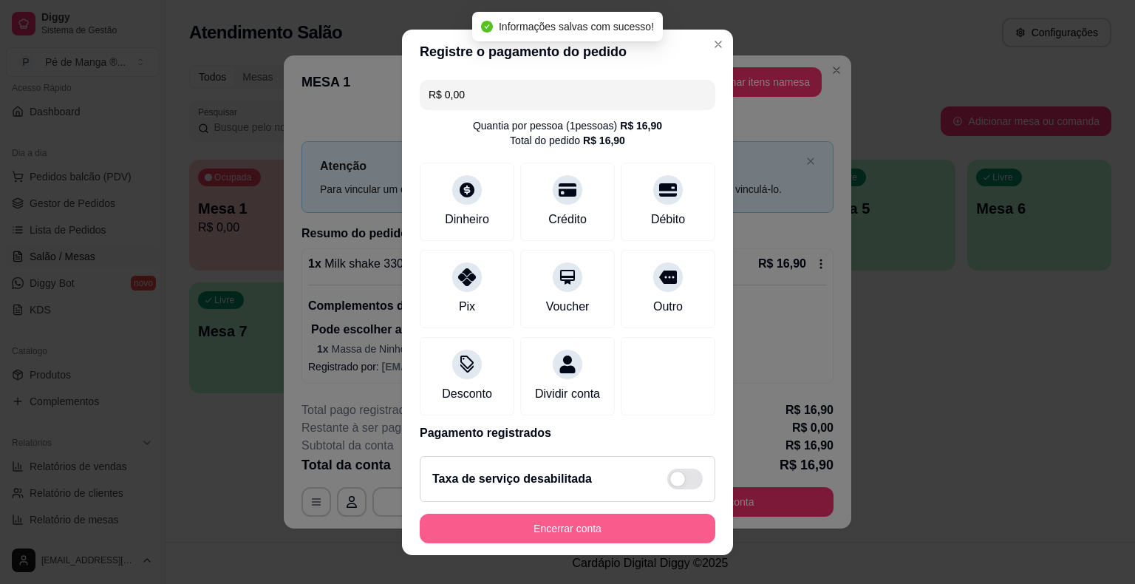
click at [555, 512] on footer "Taxa de serviço desabilitada Encerrar conta" at bounding box center [567, 499] width 331 height 111
click at [561, 531] on button "Encerrar conta" at bounding box center [567, 527] width 287 height 29
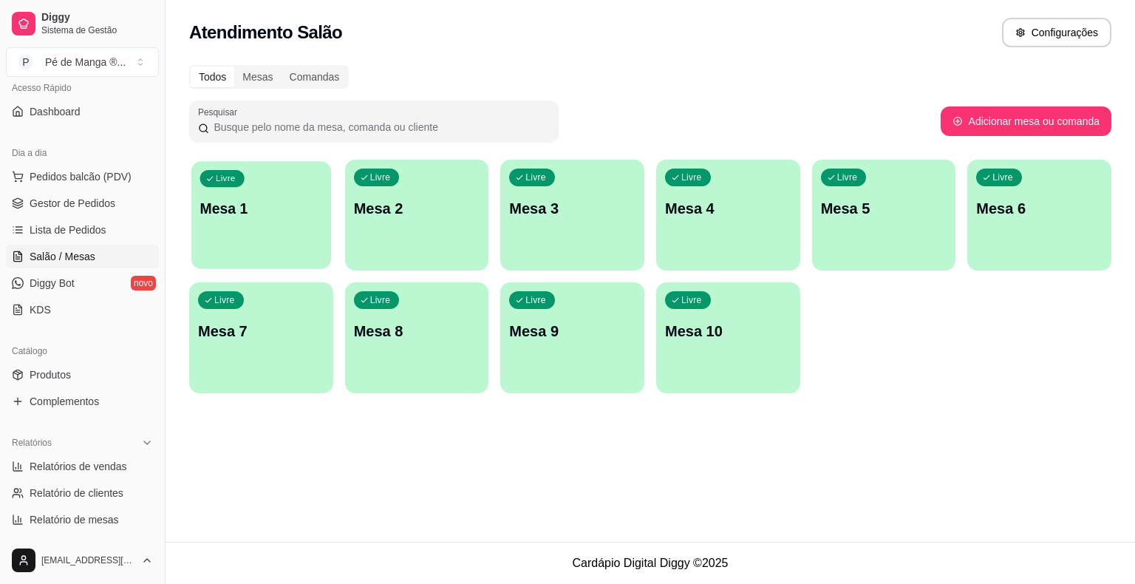
click at [287, 230] on div "Livre Mesa 1" at bounding box center [261, 206] width 140 height 90
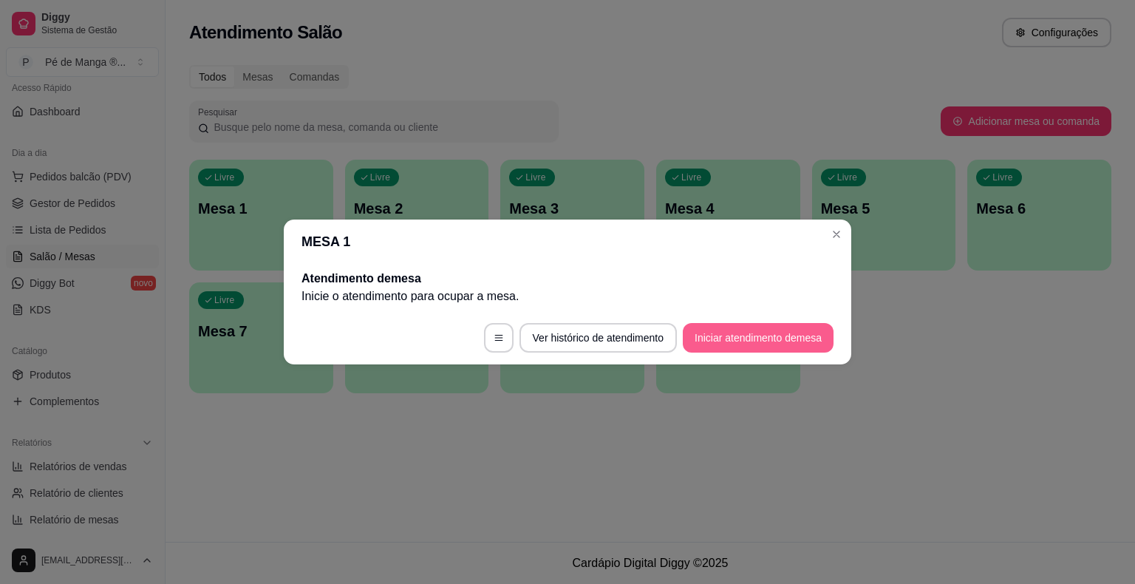
click at [787, 332] on button "Iniciar atendimento de mesa" at bounding box center [758, 338] width 151 height 30
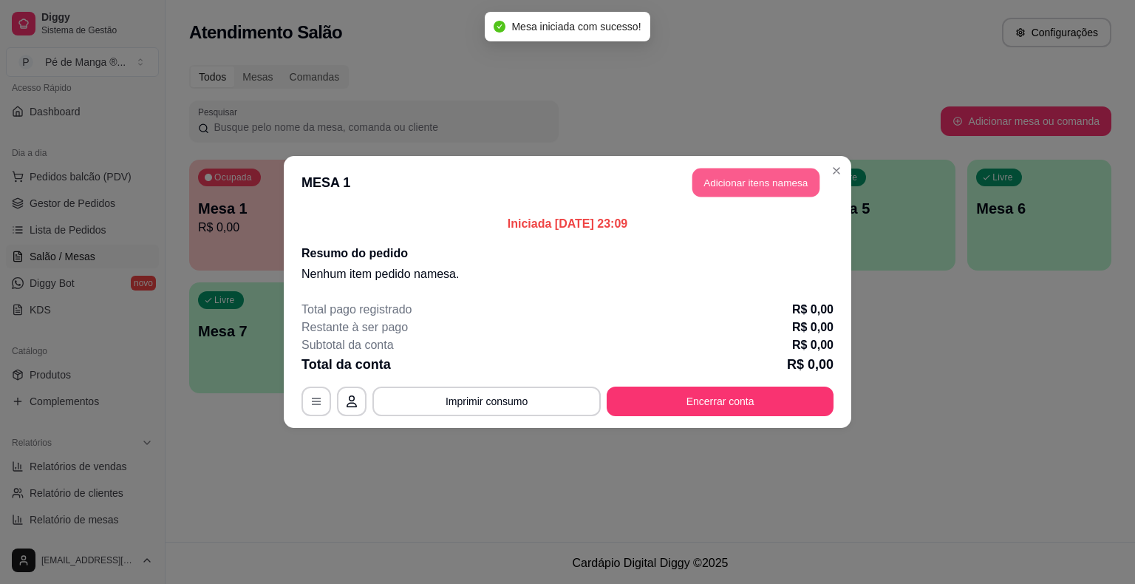
click at [722, 188] on button "Adicionar itens na mesa" at bounding box center [755, 182] width 127 height 29
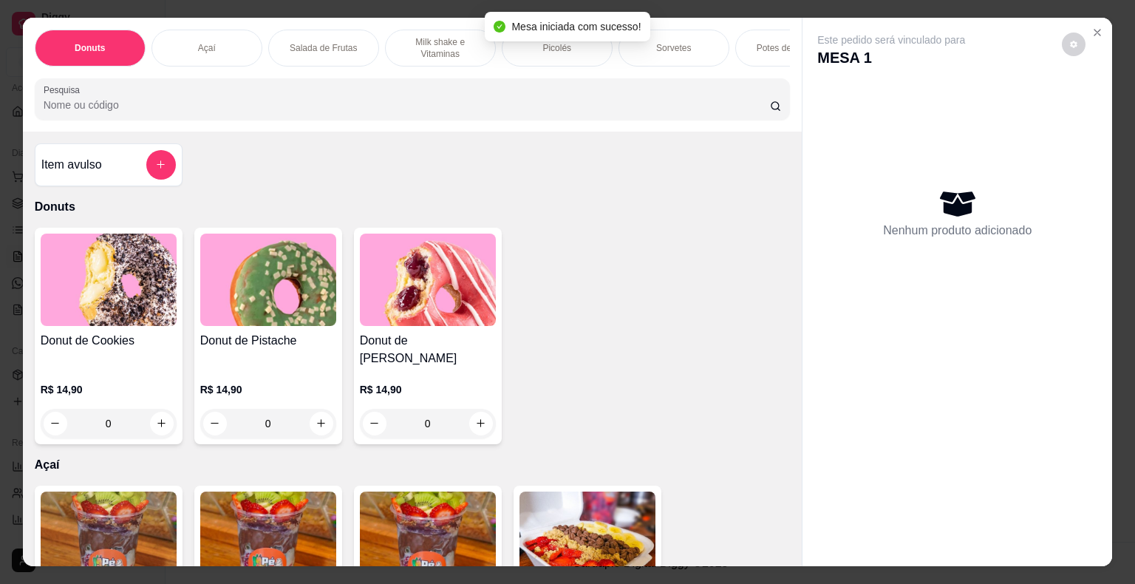
click at [671, 46] on p "Sorvetes" at bounding box center [673, 48] width 35 height 12
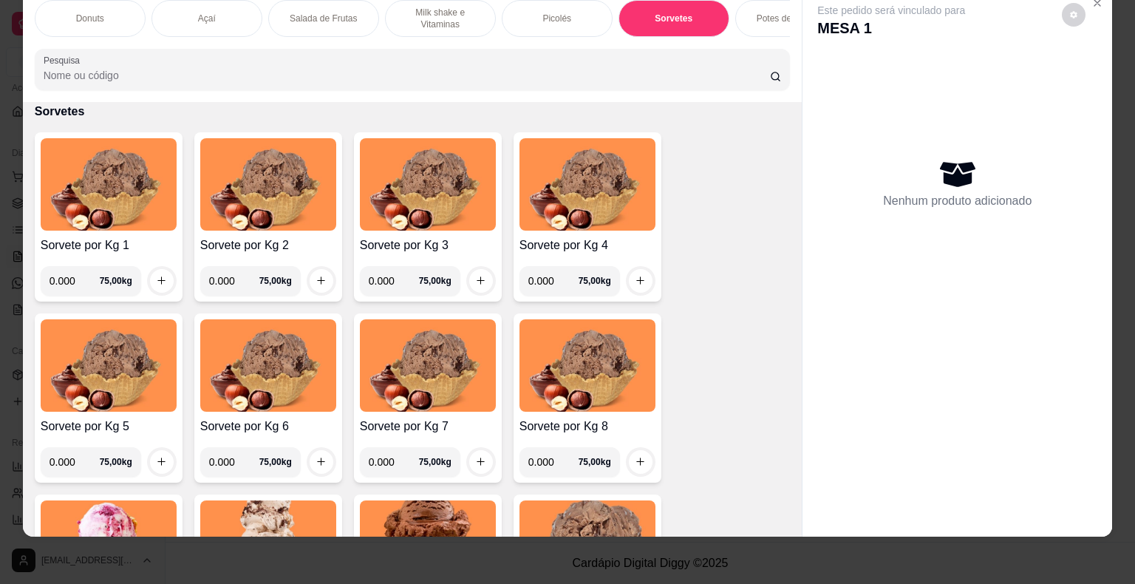
click at [440, 9] on p "Milk shake e Vitaminas" at bounding box center [440, 19] width 86 height 24
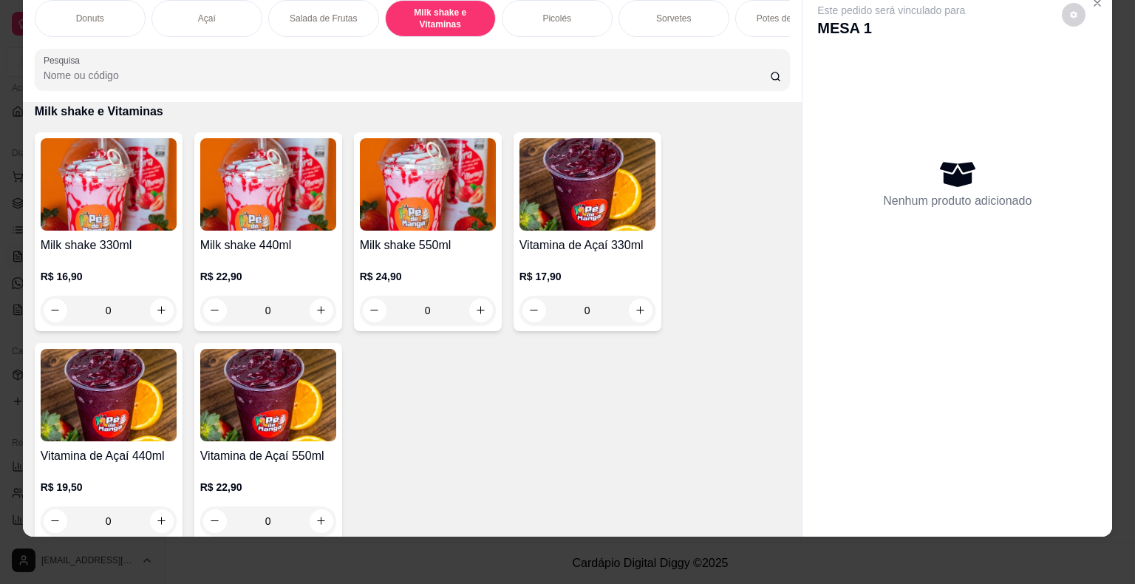
click at [84, 247] on h4 "Milk shake 330ml" at bounding box center [109, 245] width 136 height 18
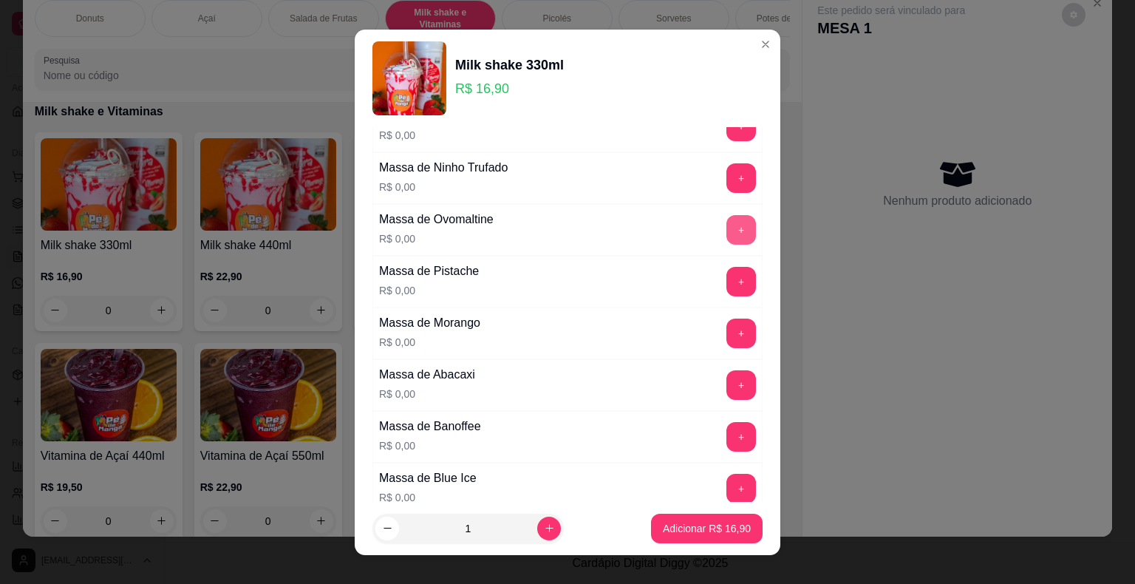
scroll to position [148, 0]
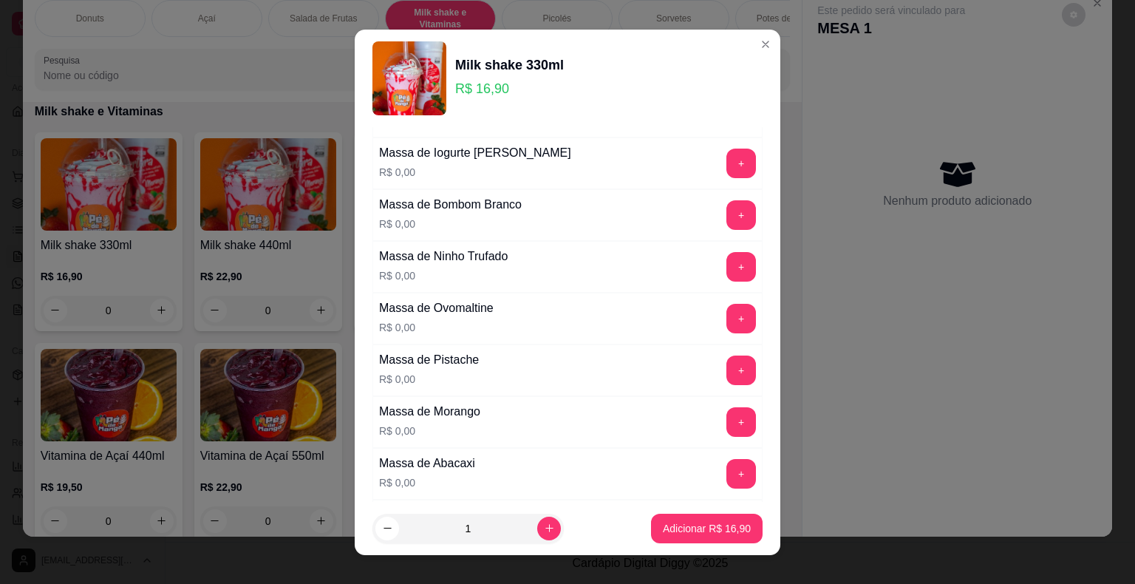
click at [726, 256] on button "+" at bounding box center [741, 267] width 30 height 30
click at [684, 516] on button "Adicionar R$ 16,90" at bounding box center [706, 527] width 109 height 29
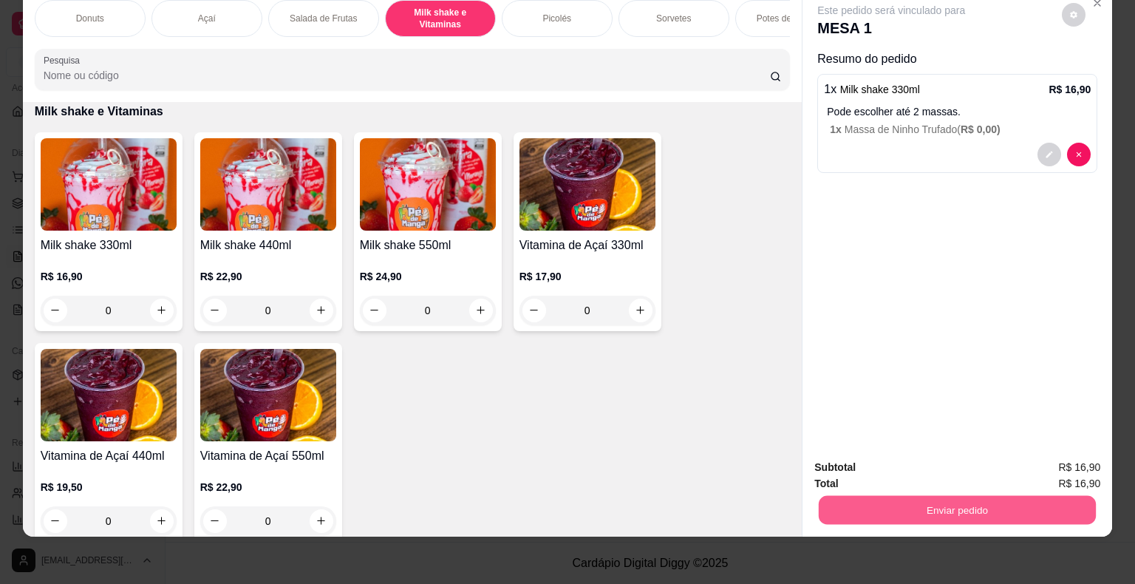
click at [999, 505] on button "Enviar pedido" at bounding box center [956, 510] width 277 height 29
click at [862, 459] on button "Não registrar e enviar pedido" at bounding box center [907, 461] width 149 height 27
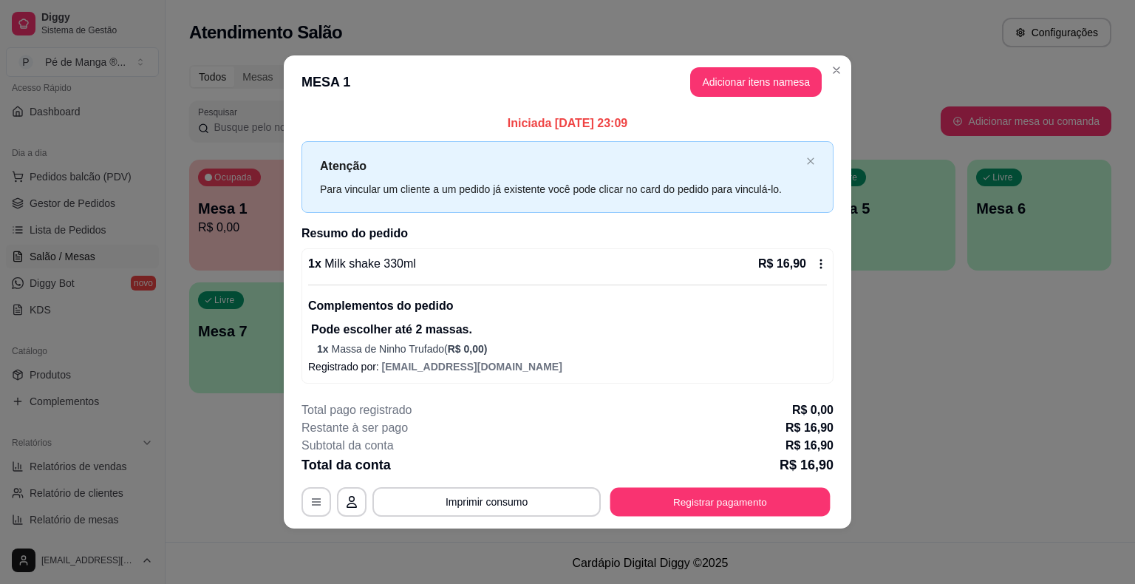
click at [625, 491] on button "Registrar pagamento" at bounding box center [720, 502] width 220 height 29
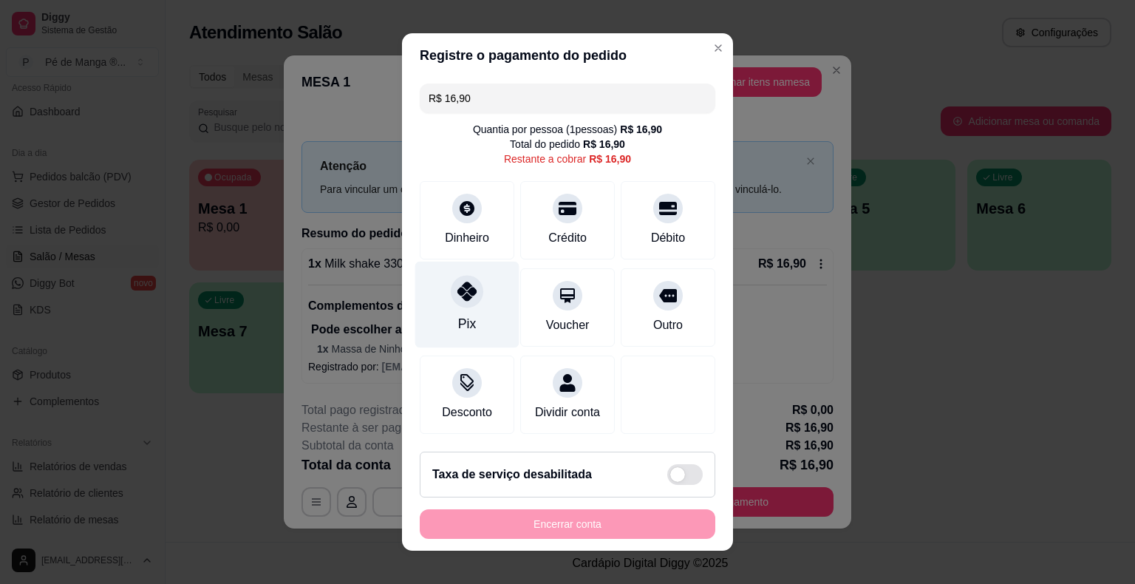
click at [470, 317] on div "Pix" at bounding box center [467, 304] width 104 height 86
type input "R$ 0,00"
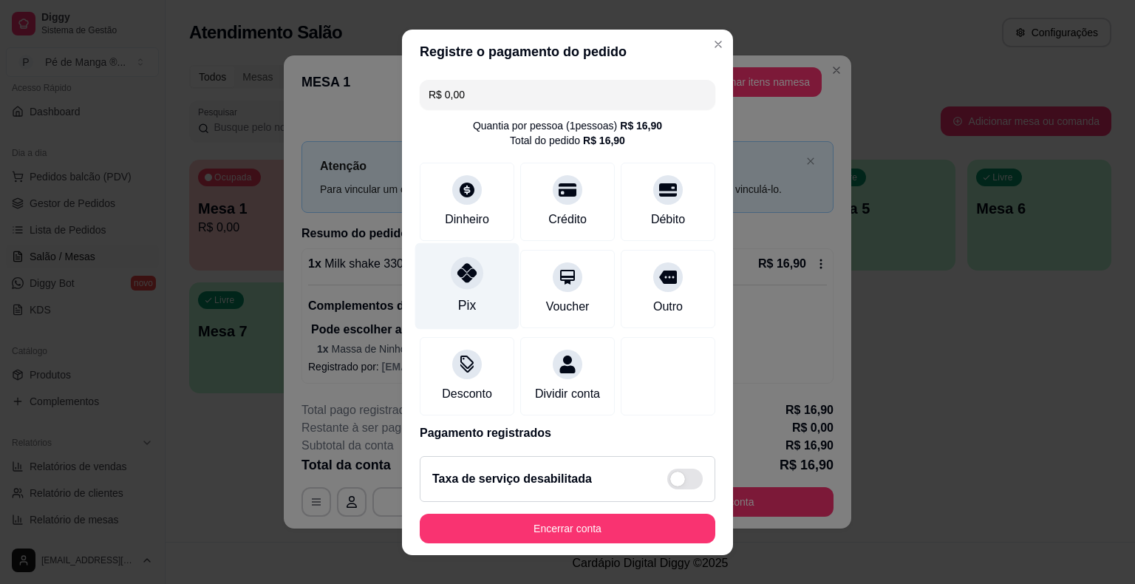
click at [473, 314] on div "Pix" at bounding box center [467, 285] width 104 height 86
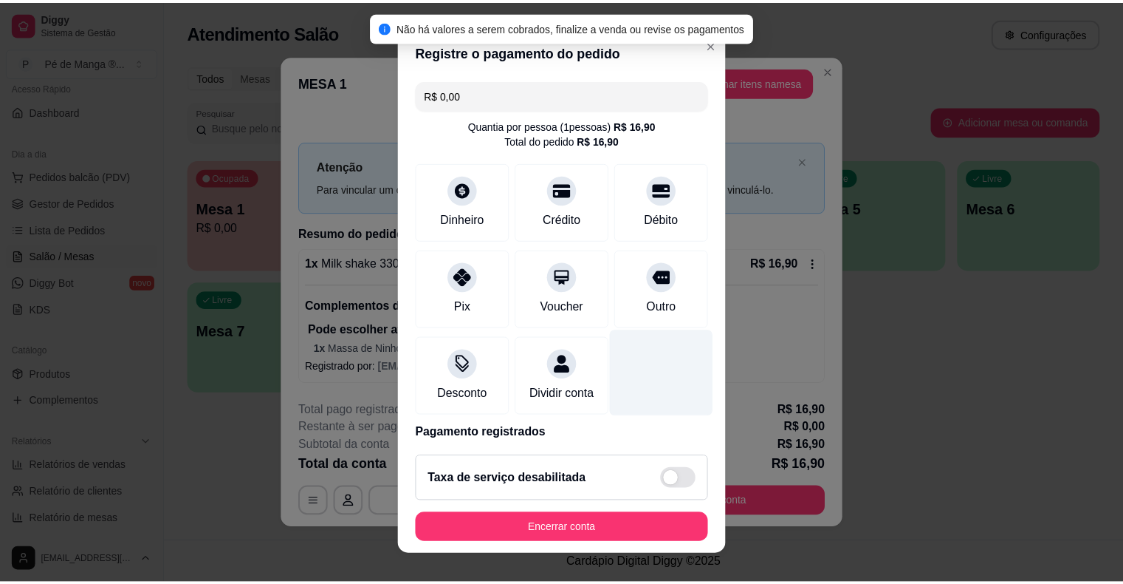
scroll to position [69, 0]
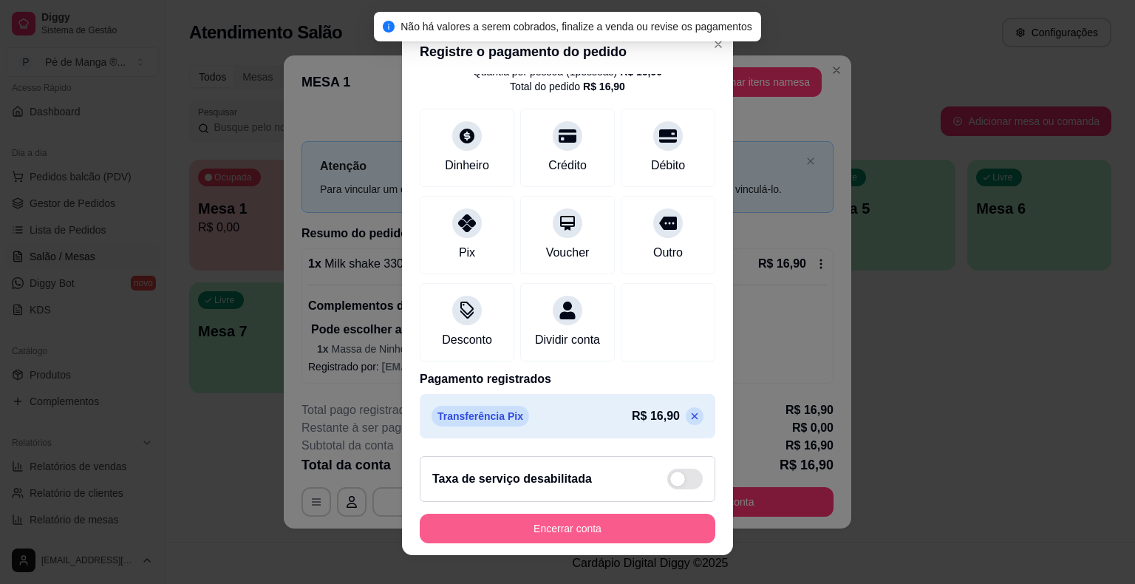
click at [623, 536] on button "Encerrar conta" at bounding box center [567, 528] width 295 height 30
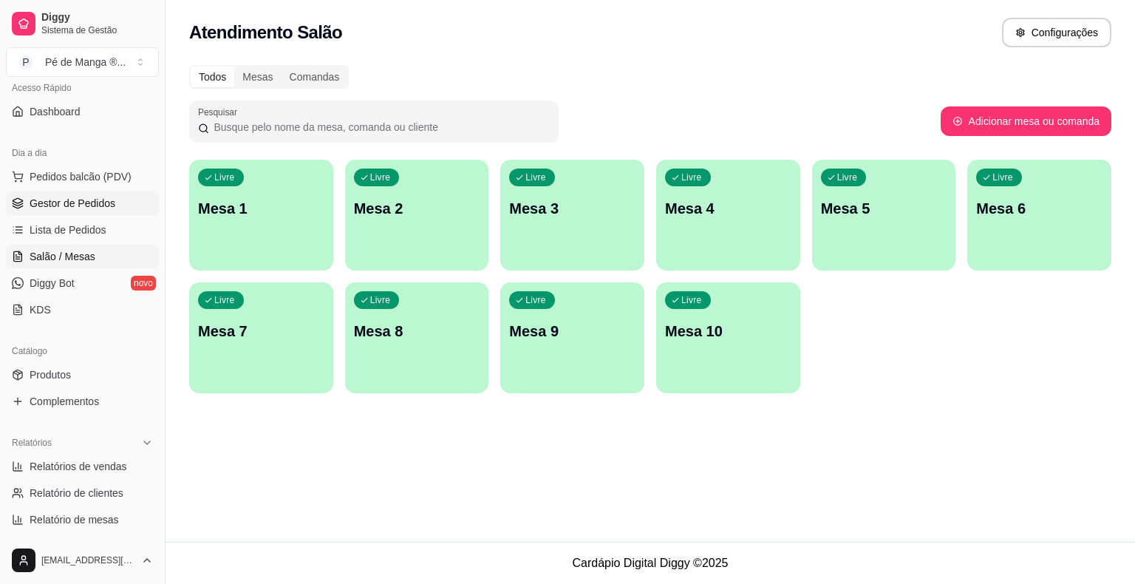
click at [46, 196] on span "Gestor de Pedidos" at bounding box center [73, 203] width 86 height 15
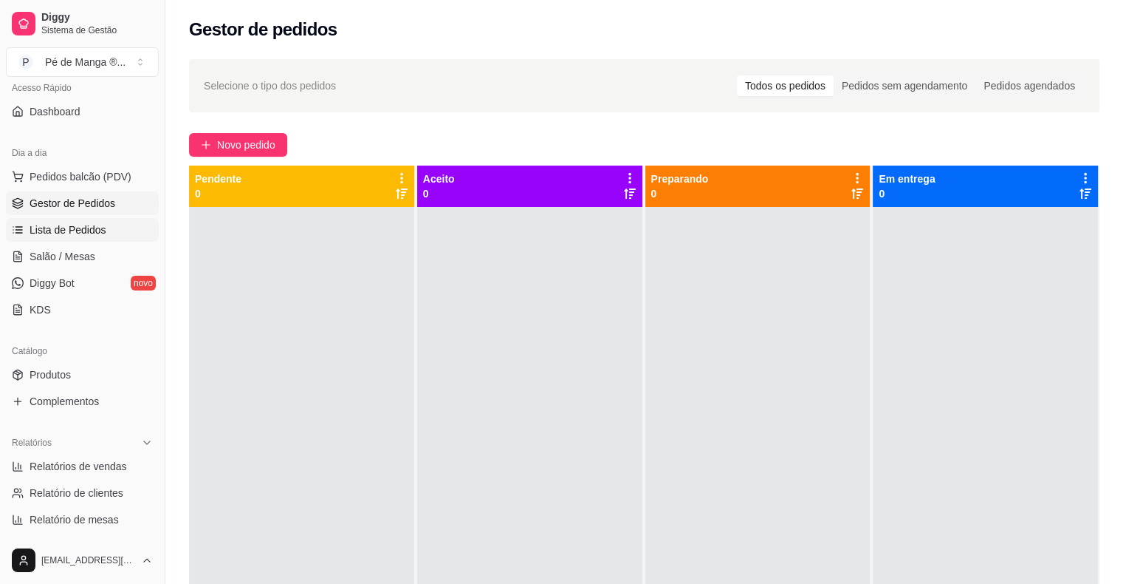
click at [84, 219] on link "Lista de Pedidos" at bounding box center [82, 230] width 153 height 24
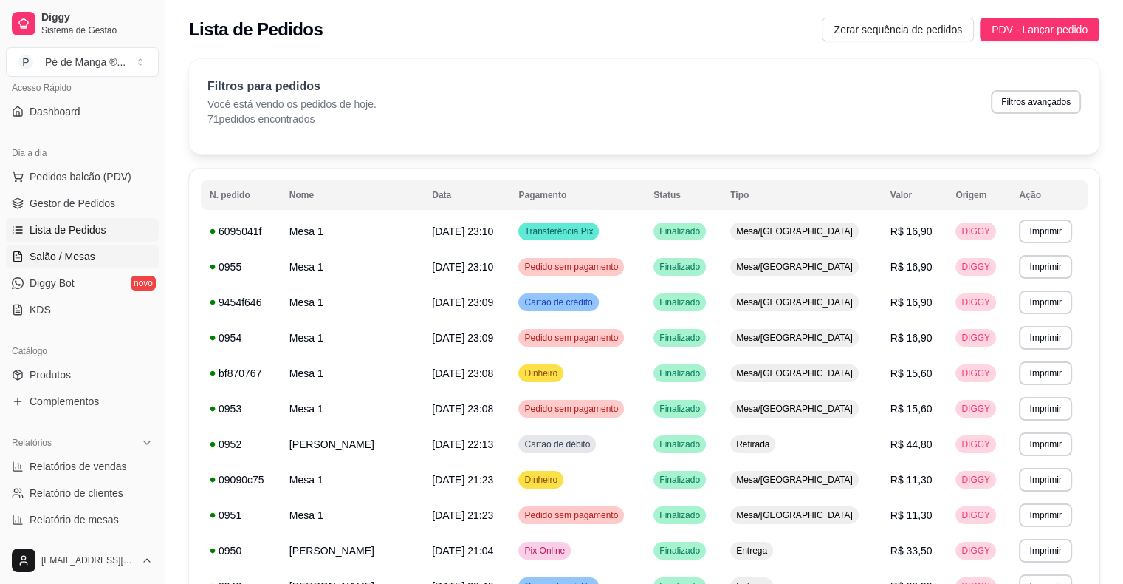
click at [103, 255] on link "Salão / Mesas" at bounding box center [82, 256] width 153 height 24
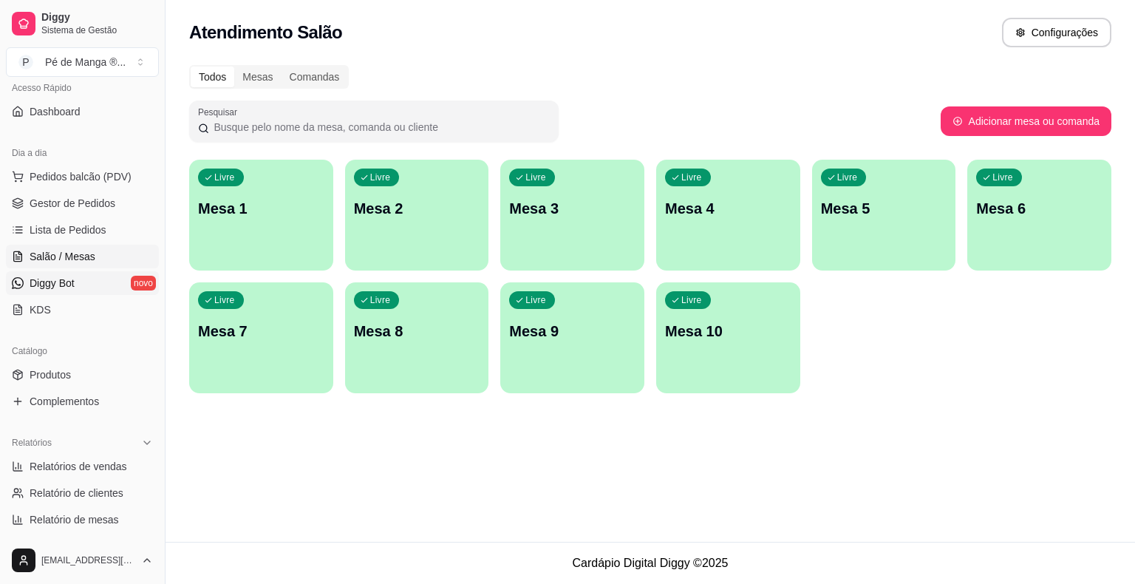
click at [95, 278] on link "Diggy Bot novo" at bounding box center [82, 283] width 153 height 24
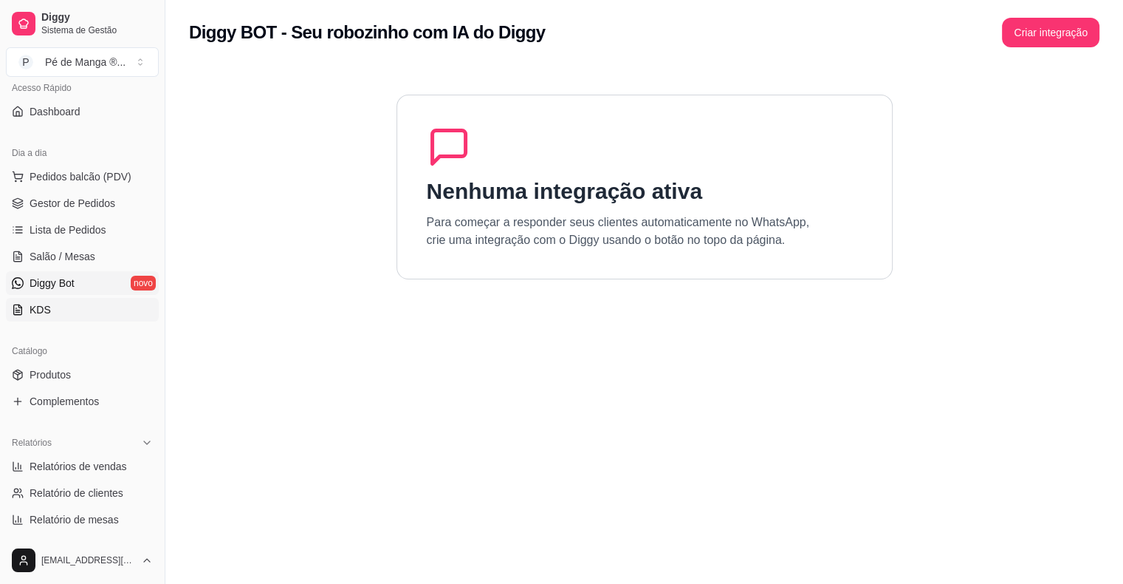
click at [100, 298] on link "KDS" at bounding box center [82, 310] width 153 height 24
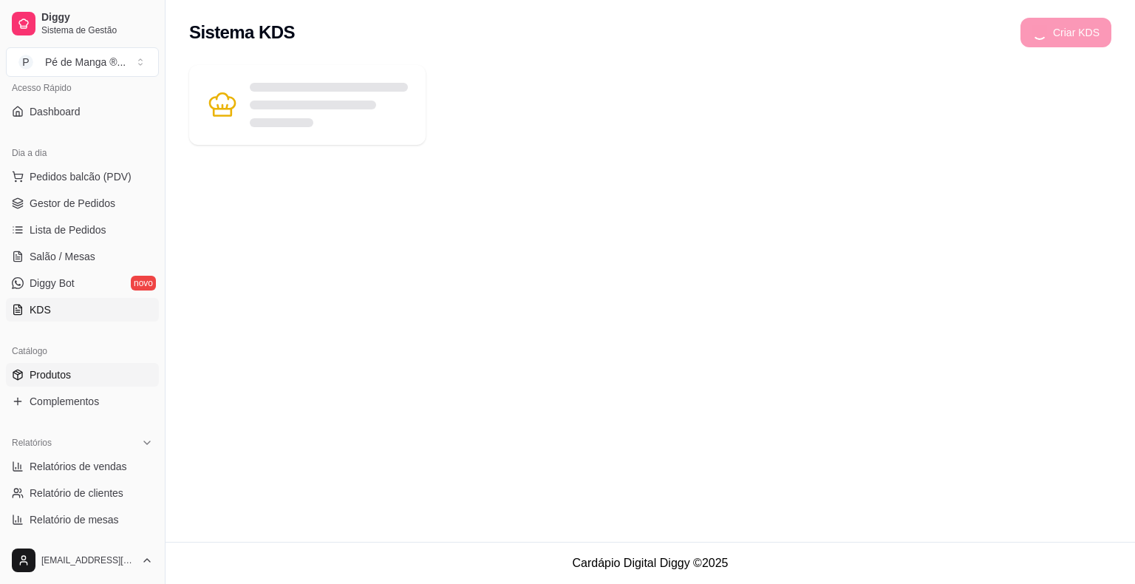
click at [100, 373] on link "Produtos" at bounding box center [82, 375] width 153 height 24
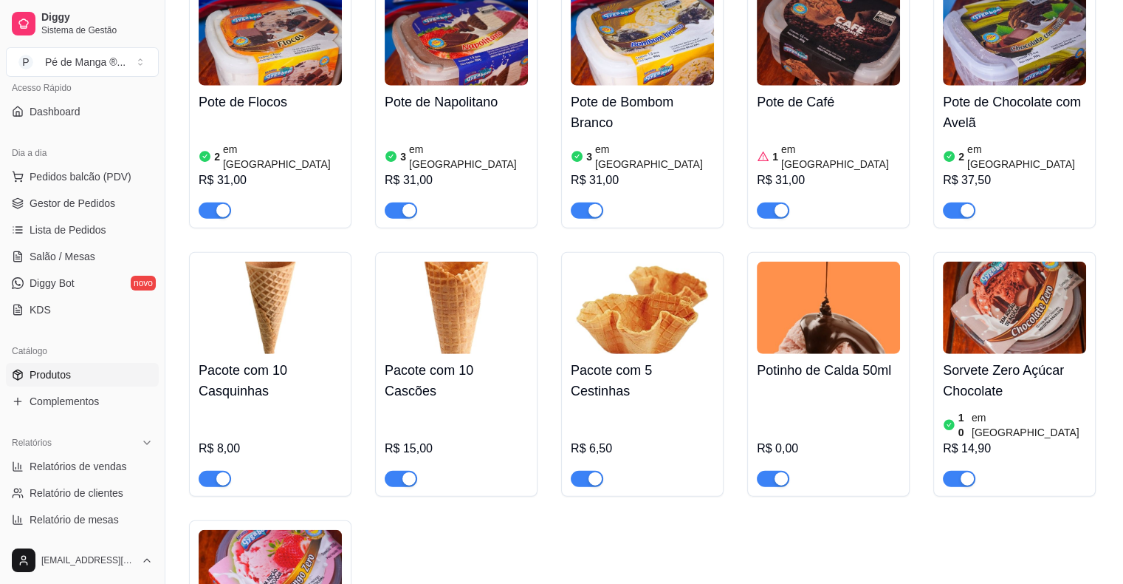
scroll to position [3693, 0]
